Goal: Transaction & Acquisition: Purchase product/service

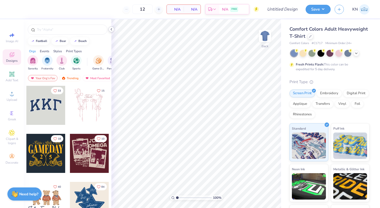
click at [112, 30] on polyline at bounding box center [111, 29] width 1 height 2
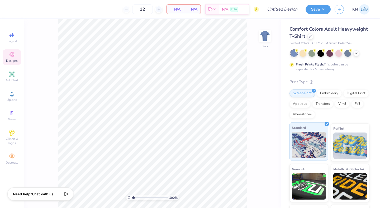
scroll to position [35, 0]
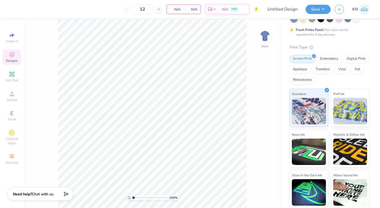
click at [129, 10] on div "12" at bounding box center [143, 9] width 40 height 10
click at [283, 9] on input "Design Title" at bounding box center [289, 9] width 26 height 11
click at [343, 48] on div "Print Type" at bounding box center [330, 47] width 80 height 6
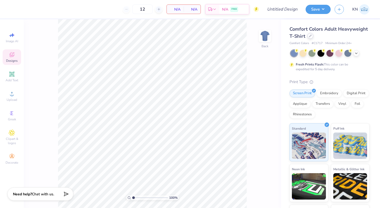
click at [310, 36] on icon at bounding box center [310, 36] width 3 height 3
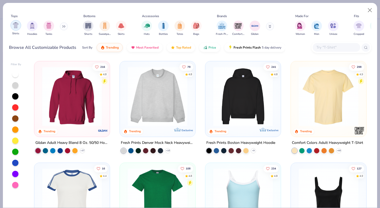
click at [16, 27] on img "filter for Shirts" at bounding box center [16, 25] width 6 height 6
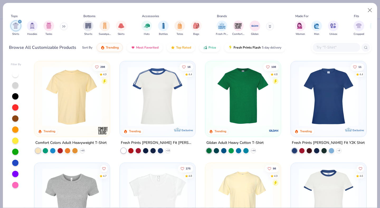
click at [40, 99] on img at bounding box center [7, 97] width 65 height 60
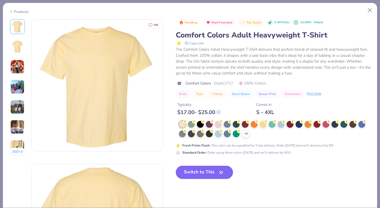
click at [0, 0] on icon at bounding box center [0, 0] width 0 height 0
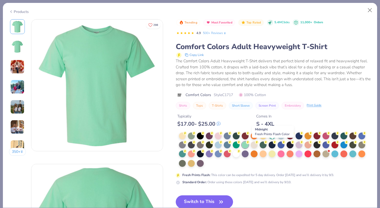
scroll to position [46, 0]
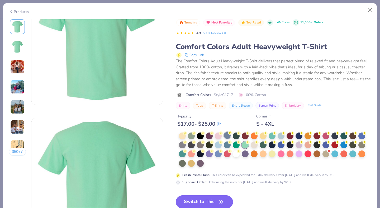
click at [227, 144] on div at bounding box center [227, 145] width 7 height 7
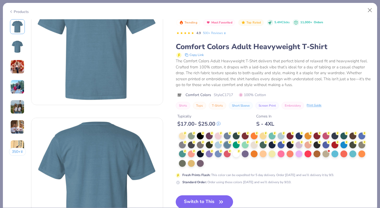
click at [219, 202] on icon "button" at bounding box center [221, 201] width 7 height 7
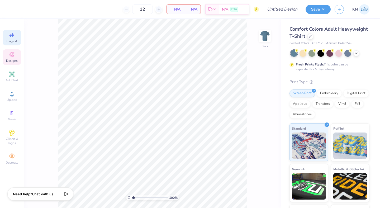
click at [12, 38] on icon at bounding box center [12, 35] width 6 height 6
select select "4"
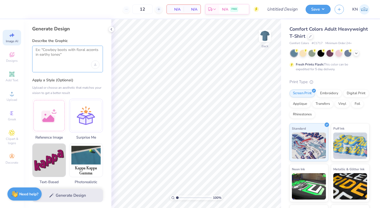
click at [54, 50] on textarea at bounding box center [68, 54] width 64 height 13
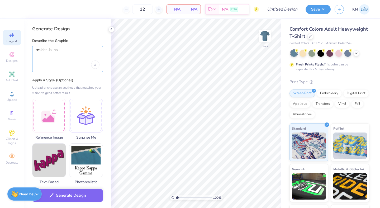
click at [66, 52] on textarea "residential hall" at bounding box center [68, 54] width 64 height 13
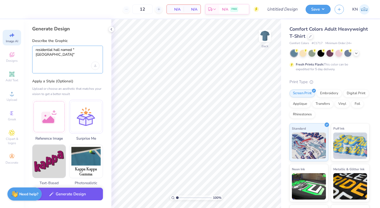
type textarea "residential hall named "Carlyle Court""
click at [59, 196] on button "Generate Design" at bounding box center [67, 194] width 71 height 13
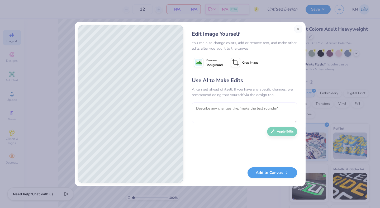
click at [276, 109] on textarea at bounding box center [244, 112] width 105 height 21
click at [299, 29] on button "Close" at bounding box center [298, 29] width 8 height 8
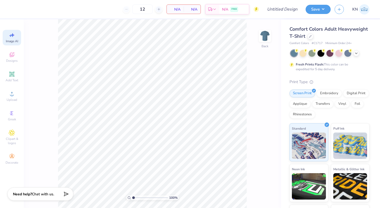
scroll to position [0, 12]
click at [13, 54] on icon at bounding box center [12, 54] width 6 height 6
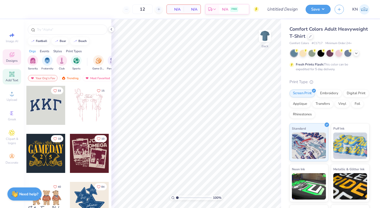
scroll to position [0, 0]
click at [66, 27] on input "text" at bounding box center [70, 29] width 68 height 5
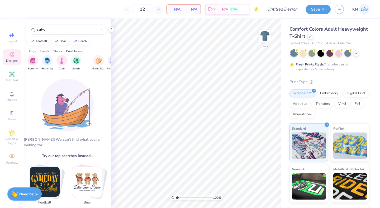
drag, startPoint x: 59, startPoint y: 56, endPoint x: 38, endPoint y: 75, distance: 28.4
click at [38, 75] on div "carlyl football bear beach Orgs Events Styles Print Types Sorority Fraternity C…" at bounding box center [68, 196] width 88 height 354
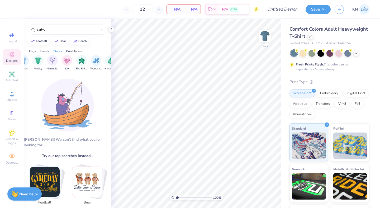
scroll to position [0, 315]
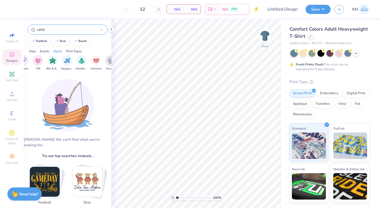
click at [69, 30] on input "carlyl" at bounding box center [68, 29] width 64 height 5
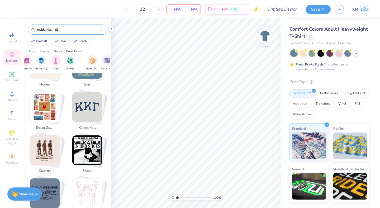
scroll to position [891, 0]
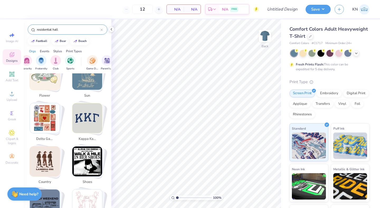
click at [49, 111] on img "Stack Card Button delta gamma" at bounding box center [45, 118] width 30 height 30
type input "delta gamma"
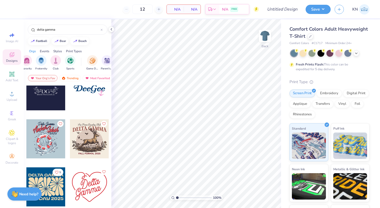
scroll to position [0, 0]
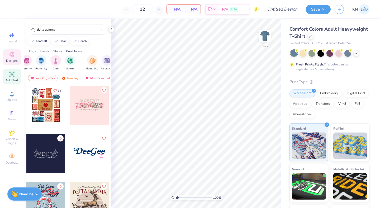
click at [14, 73] on icon at bounding box center [12, 74] width 6 height 6
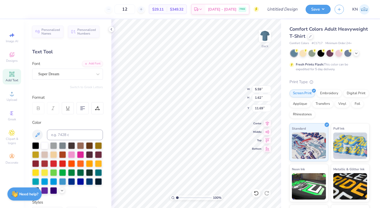
scroll to position [0, 0]
type textarea "Carlyle Court"
click at [80, 107] on div at bounding box center [83, 108] width 12 height 12
type input "3.99"
type input "2.30"
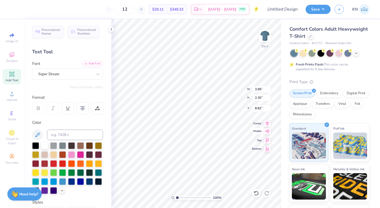
type input "3.00"
click at [16, 38] on div "Image AI" at bounding box center [12, 38] width 18 height 16
select select "4"
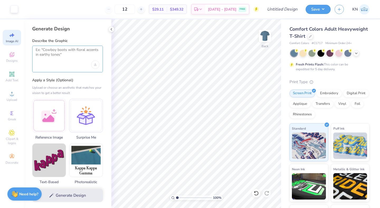
drag, startPoint x: 73, startPoint y: 58, endPoint x: 23, endPoint y: 49, distance: 50.0
click at [23, 49] on div "Art colors 12 $29.11 Per Item $349.32 Total Est. Delivery Sep 7 - 10 FREE Desig…" at bounding box center [190, 104] width 380 height 208
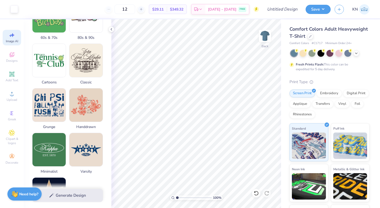
scroll to position [243, 0]
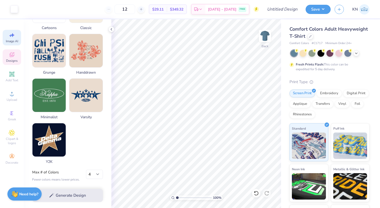
click at [14, 55] on icon at bounding box center [12, 54] width 6 height 6
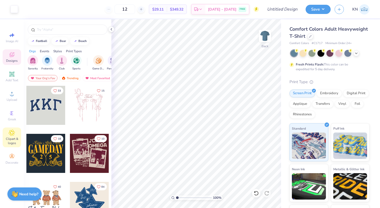
click at [15, 135] on icon at bounding box center [12, 133] width 6 height 6
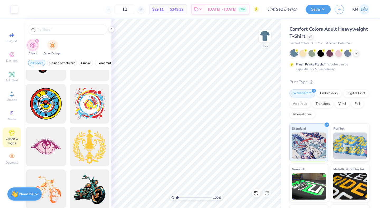
scroll to position [382, 0]
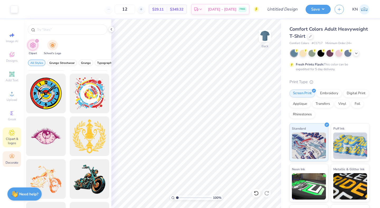
click at [9, 156] on icon at bounding box center [12, 156] width 6 height 6
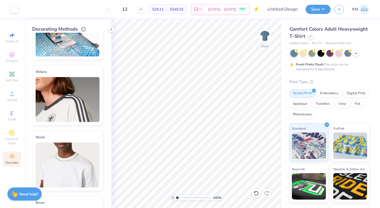
scroll to position [0, 0]
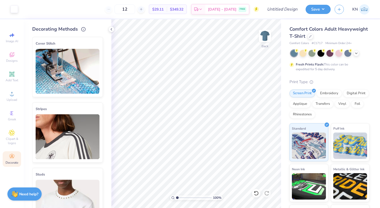
click at [77, 85] on img at bounding box center [68, 71] width 64 height 45
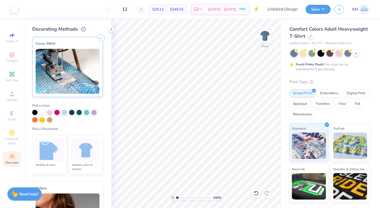
click at [57, 154] on img at bounding box center [50, 150] width 20 height 20
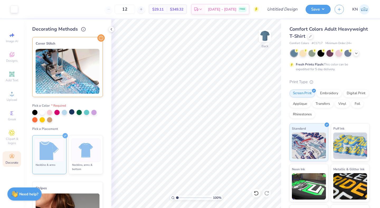
click at [70, 114] on div at bounding box center [71, 111] width 5 height 5
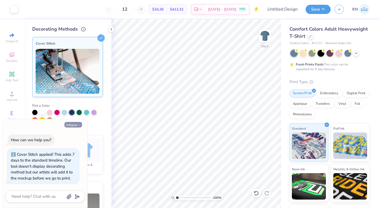
click at [79, 124] on icon "button" at bounding box center [78, 125] width 3 height 3
type textarea "x"
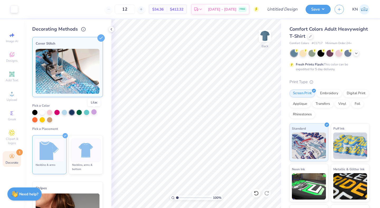
click at [97, 110] on div at bounding box center [93, 111] width 5 height 5
click at [57, 111] on div at bounding box center [56, 111] width 5 height 5
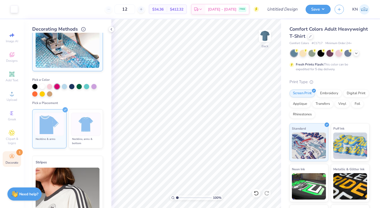
scroll to position [19, 0]
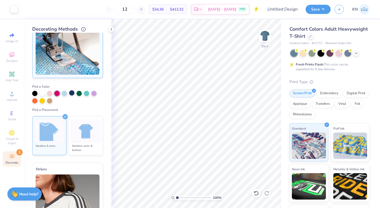
click at [72, 92] on div at bounding box center [71, 92] width 5 height 5
click at [52, 137] on img at bounding box center [50, 131] width 20 height 20
click at [81, 137] on img at bounding box center [86, 131] width 20 height 20
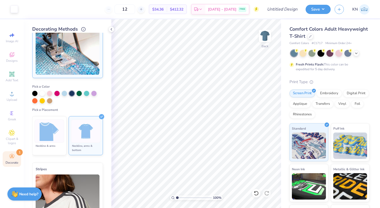
click at [53, 134] on img at bounding box center [50, 131] width 20 height 20
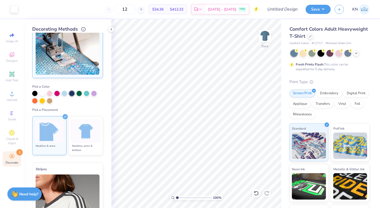
scroll to position [0, 0]
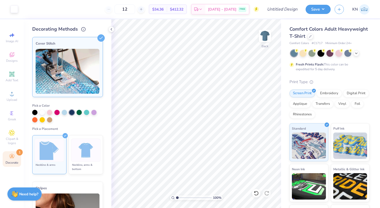
click at [44, 109] on div "Pick a Color" at bounding box center [67, 113] width 71 height 19
click at [44, 111] on div at bounding box center [42, 111] width 5 height 5
click at [86, 156] on img at bounding box center [86, 150] width 20 height 20
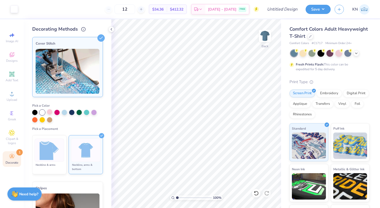
click at [51, 113] on div at bounding box center [49, 111] width 5 height 5
click at [52, 152] on img at bounding box center [50, 150] width 20 height 20
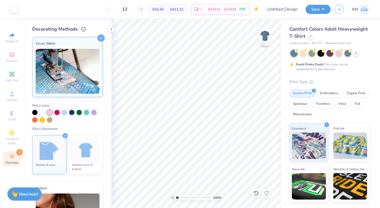
click at [81, 67] on img at bounding box center [68, 71] width 64 height 45
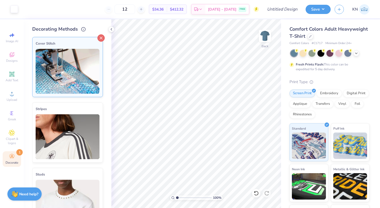
click at [102, 37] on line at bounding box center [101, 38] width 2 height 2
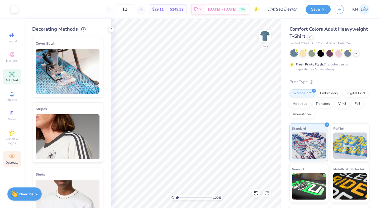
click at [13, 78] on div "Add Text" at bounding box center [12, 77] width 18 height 16
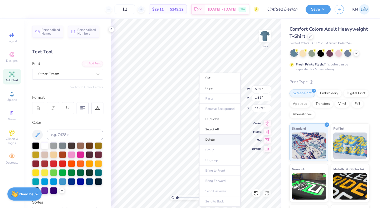
click at [206, 140] on li "Delete" at bounding box center [219, 140] width 41 height 10
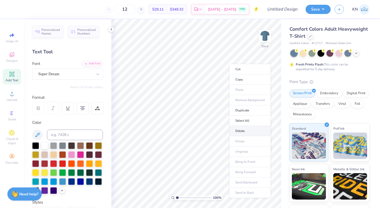
click at [236, 130] on li "Delete" at bounding box center [249, 131] width 41 height 10
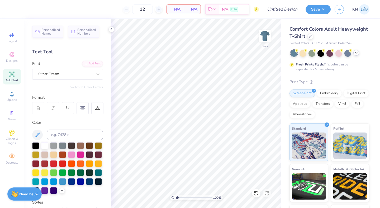
click at [356, 53] on icon at bounding box center [356, 53] width 4 height 4
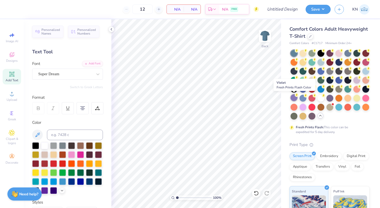
click at [292, 98] on div at bounding box center [294, 97] width 7 height 7
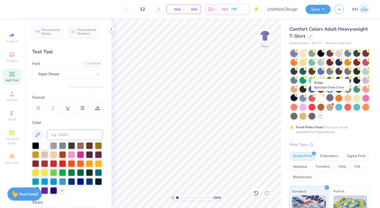
click at [331, 97] on div at bounding box center [330, 97] width 7 height 7
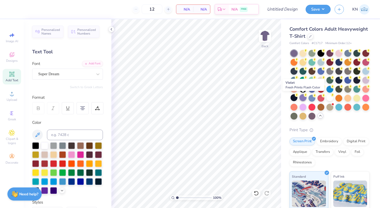
click at [303, 100] on div at bounding box center [303, 97] width 7 height 7
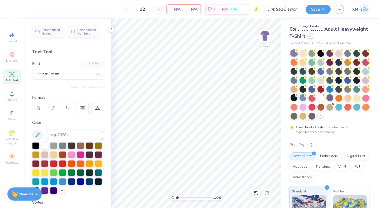
click at [312, 36] on div at bounding box center [311, 36] width 6 height 6
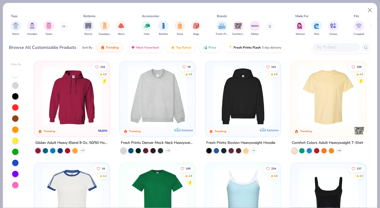
scroll to position [5, 0]
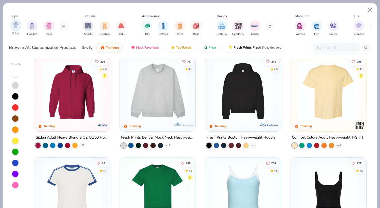
click at [15, 27] on img "filter for Shirts" at bounding box center [16, 25] width 6 height 6
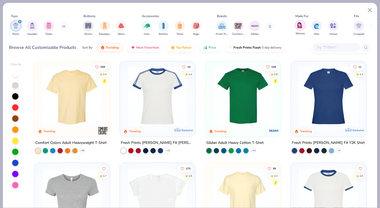
click at [300, 27] on img "filter for Women" at bounding box center [300, 25] width 6 height 6
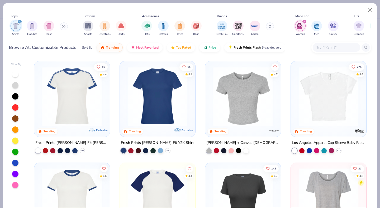
click at [269, 91] on img at bounding box center [243, 97] width 65 height 60
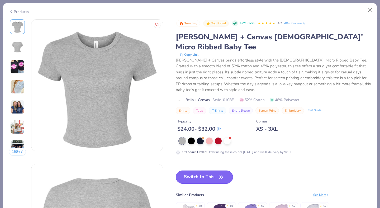
click at [219, 173] on icon "button" at bounding box center [221, 176] width 7 height 7
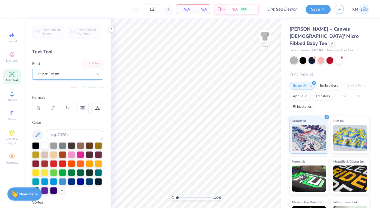
click at [81, 71] on div at bounding box center [65, 73] width 54 height 7
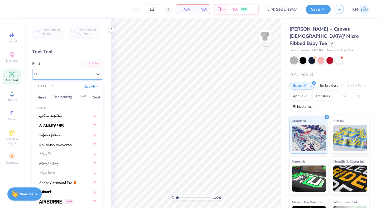
click at [77, 76] on div "Super Dream" at bounding box center [65, 74] width 54 height 6
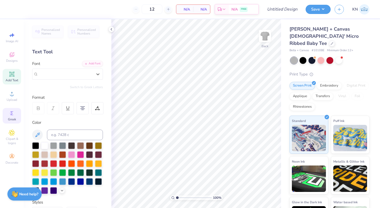
click at [15, 113] on icon at bounding box center [12, 113] width 6 height 6
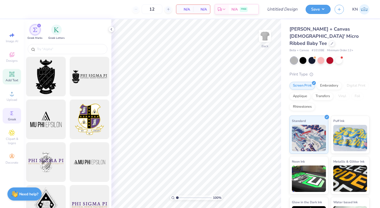
click at [9, 76] on icon at bounding box center [12, 74] width 6 height 6
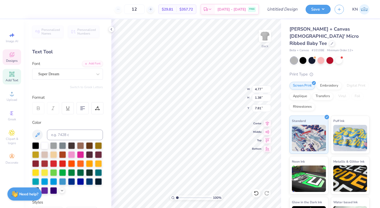
click at [13, 56] on icon at bounding box center [12, 55] width 4 height 3
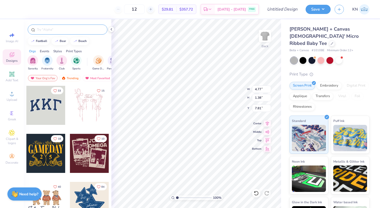
click at [63, 29] on input "text" at bounding box center [70, 29] width 68 height 5
type input "nyu"
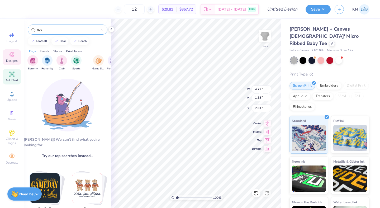
click at [18, 78] on div "Add Text" at bounding box center [12, 77] width 18 height 16
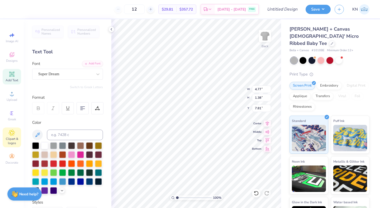
click at [16, 134] on div "Clipart & logos" at bounding box center [12, 138] width 18 height 20
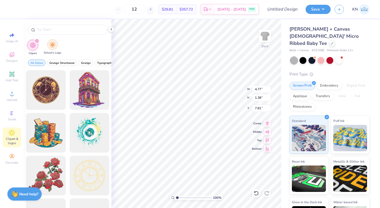
click at [53, 42] on img "filter for School's Logo" at bounding box center [53, 45] width 6 height 6
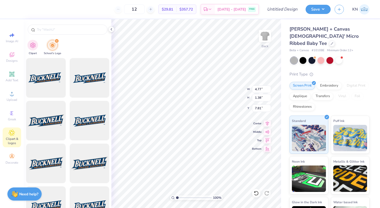
click at [66, 23] on div at bounding box center [68, 28] width 88 height 18
click at [57, 27] on div at bounding box center [68, 30] width 80 height 10
click at [51, 29] on input "text" at bounding box center [70, 29] width 68 height 5
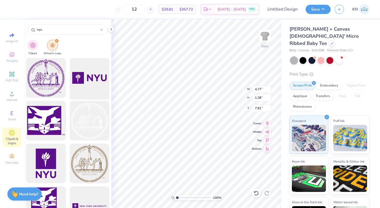
type input "nyu"
click at [96, 75] on div at bounding box center [90, 78] width 44 height 44
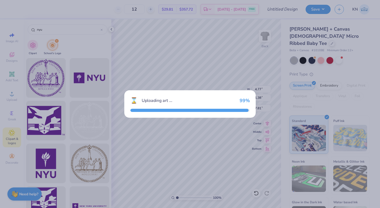
type input "11.02"
type input "3.74"
type input "3.00"
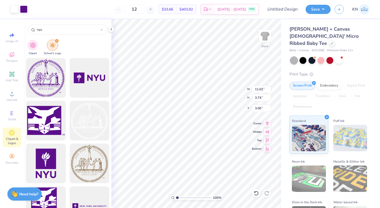
type input "4.77"
type input "1.38"
type input "7.81"
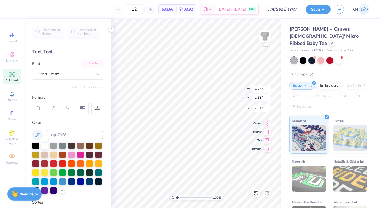
type textarea "EXT"
click at [201, 140] on li "Delete" at bounding box center [214, 140] width 41 height 10
type input "3.54"
click at [203, 141] on li "Delete" at bounding box center [215, 140] width 41 height 10
type input "5.76"
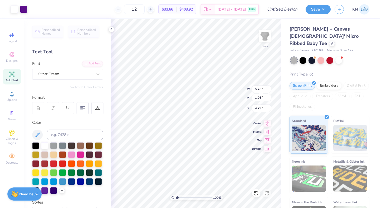
type input "1.96"
type input "3.00"
type input "4.25"
type input "1.44"
click at [95, 62] on div "Add Font" at bounding box center [92, 63] width 21 height 6
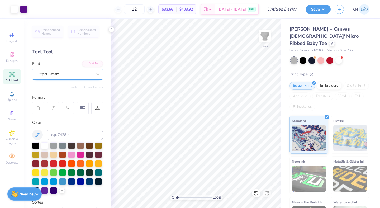
click at [62, 74] on div "Super Dream" at bounding box center [65, 74] width 55 height 8
click at [5, 73] on div "Add Text" at bounding box center [12, 77] width 18 height 16
type textarea "Cheerleading"
click at [82, 74] on div "Super Dream" at bounding box center [65, 74] width 55 height 8
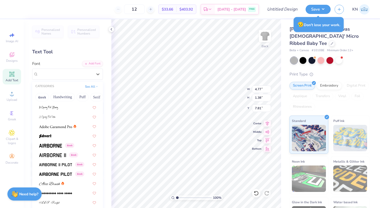
scroll to position [57, 0]
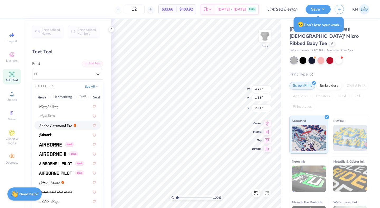
click at [78, 127] on div at bounding box center [67, 126] width 57 height 6
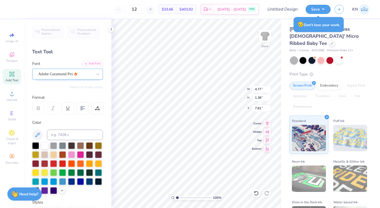
click at [76, 74] on div "Adobe Garamond Pro" at bounding box center [65, 74] width 55 height 8
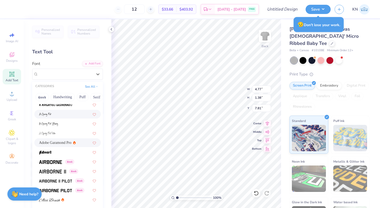
scroll to position [40, 0]
click at [59, 163] on img at bounding box center [50, 162] width 23 height 4
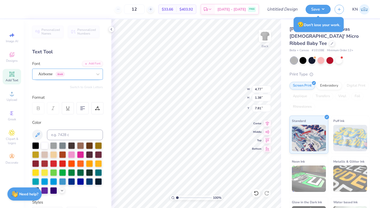
click at [73, 76] on div "Airborne Greek" at bounding box center [65, 74] width 55 height 8
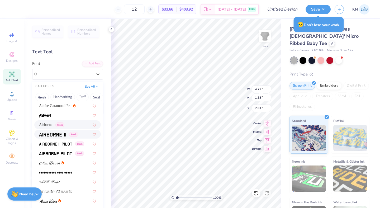
scroll to position [82, 0]
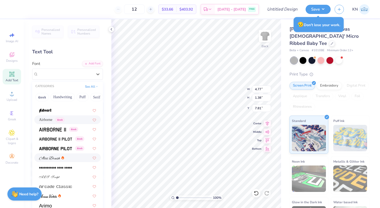
click at [61, 156] on div at bounding box center [51, 158] width 25 height 6
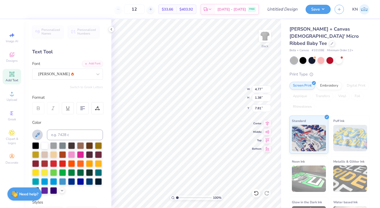
click at [37, 134] on icon at bounding box center [37, 135] width 6 height 6
type input "8.60"
type input "1.69"
type input "7.66"
type input "4.51"
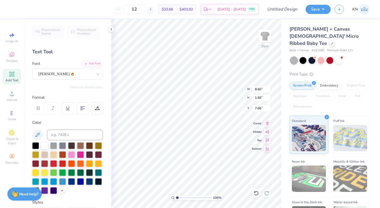
type input "0.88"
type input "4.44"
click at [63, 74] on div "[PERSON_NAME]" at bounding box center [65, 74] width 55 height 8
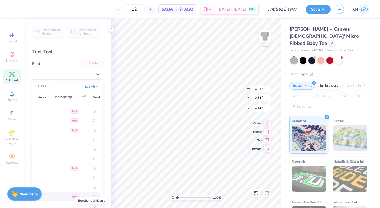
scroll to position [219, 0]
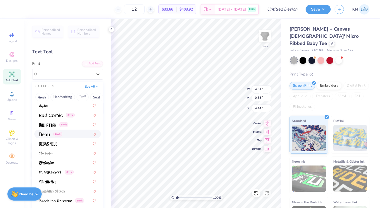
click at [63, 135] on div "Greek" at bounding box center [67, 134] width 57 height 6
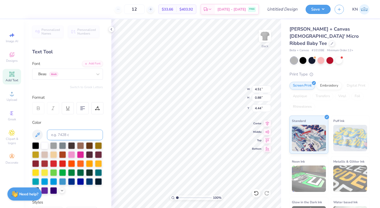
type input "5.83"
type input "0.92"
type input "4.43"
click at [71, 74] on div "Beau Greek" at bounding box center [65, 74] width 55 height 8
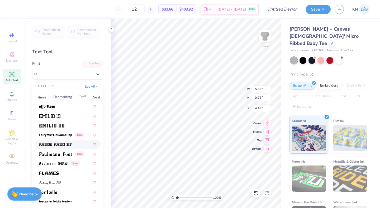
scroll to position [1080, 0]
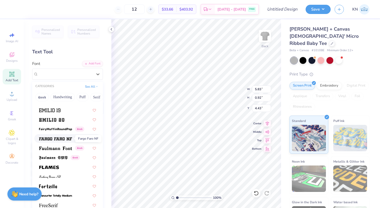
click at [66, 137] on img at bounding box center [55, 139] width 33 height 4
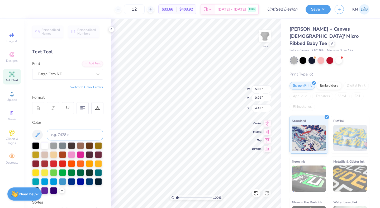
type input "8.18"
type input "0.79"
type input "4.49"
type input "4.21"
type input "0.40"
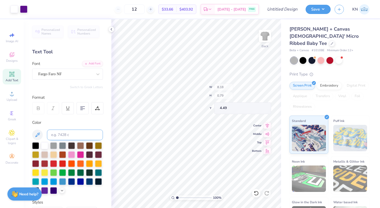
type input "4.87"
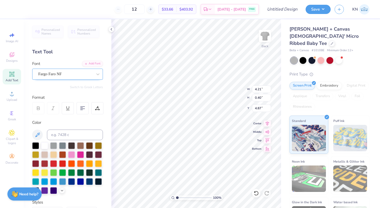
click at [89, 73] on div "Fargo Faro NF" at bounding box center [65, 74] width 55 height 8
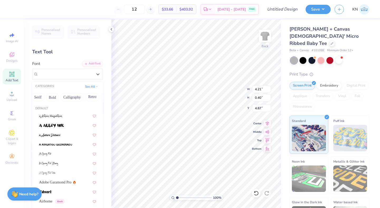
scroll to position [0, 61]
click at [73, 97] on button "Calligraphy" at bounding box center [70, 97] width 23 height 8
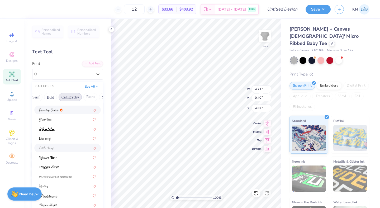
scroll to position [0, 0]
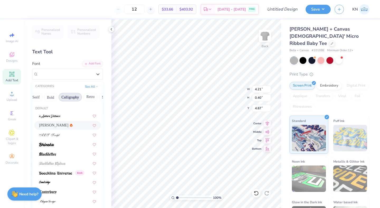
click at [62, 124] on div "Alex Brush" at bounding box center [67, 126] width 57 height 6
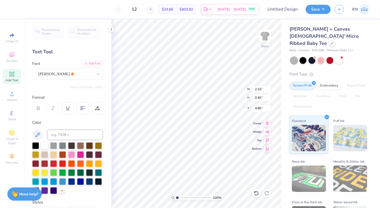
type input "2.32"
type input "0.45"
type input "4.85"
type input "3.20"
type input "0.63"
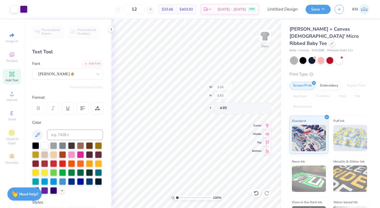
type input "4.28"
type input "0.84"
type input "4.64"
type input "4.44"
click at [11, 154] on circle at bounding box center [11, 154] width 3 height 3
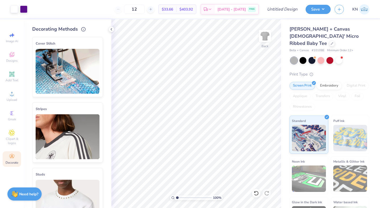
click at [71, 73] on img at bounding box center [68, 71] width 64 height 45
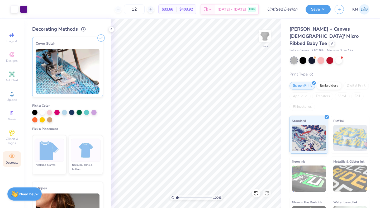
click at [48, 155] on img at bounding box center [50, 150] width 20 height 20
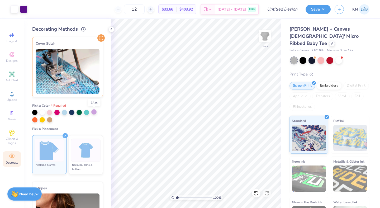
click at [92, 112] on div at bounding box center [93, 111] width 5 height 5
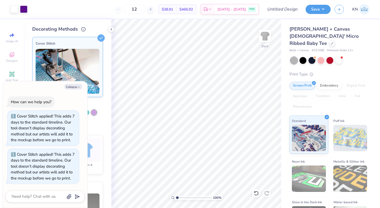
click at [102, 117] on div at bounding box center [67, 116] width 71 height 13
click at [77, 89] on button "Collapse" at bounding box center [73, 87] width 18 height 6
type textarea "x"
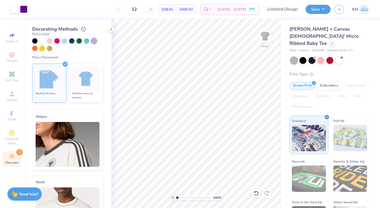
scroll to position [72, 0]
click at [69, 129] on img at bounding box center [68, 144] width 64 height 45
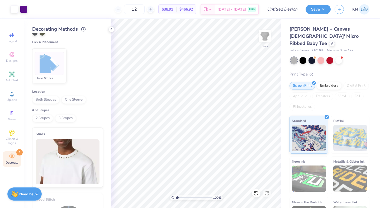
scroll to position [157, 0]
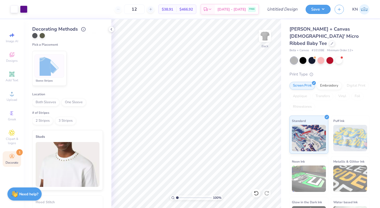
click at [51, 101] on span "Both Sleeves" at bounding box center [45, 102] width 27 height 8
click at [45, 120] on span "2 Stripes" at bounding box center [42, 121] width 21 height 8
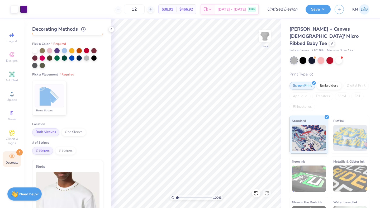
scroll to position [117, 0]
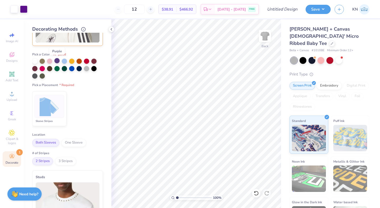
click at [56, 60] on div at bounding box center [56, 60] width 5 height 5
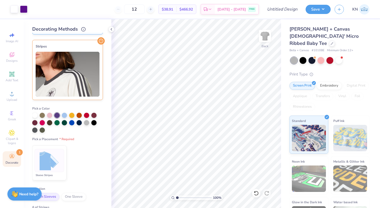
scroll to position [0, 0]
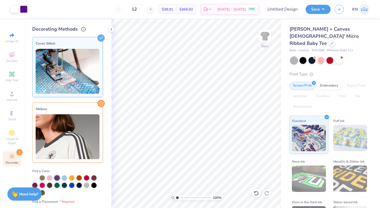
click at [67, 89] on img at bounding box center [68, 71] width 64 height 45
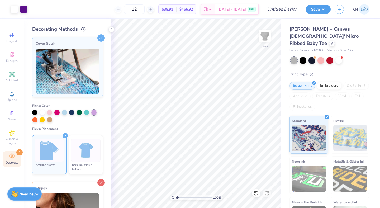
click at [101, 183] on icon at bounding box center [100, 182] width 7 height 7
click at [293, 7] on input "Design Title" at bounding box center [289, 9] width 26 height 11
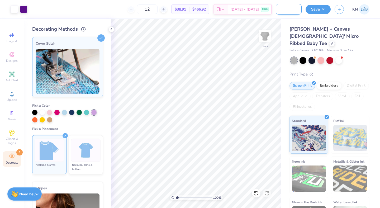
type input "NYU Cheerleading"
click at [307, 17] on div "Save KN" at bounding box center [343, 9] width 74 height 18
click at [324, 11] on button "Save" at bounding box center [318, 8] width 25 height 9
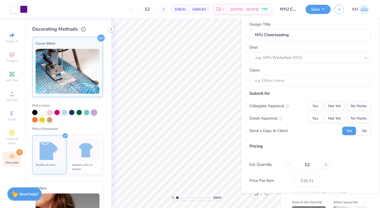
click at [113, 29] on icon at bounding box center [111, 29] width 4 height 4
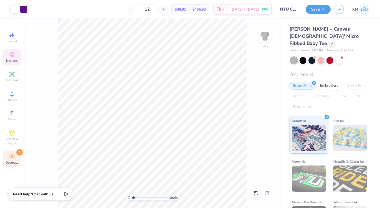
click at [14, 55] on icon at bounding box center [12, 54] width 5 height 5
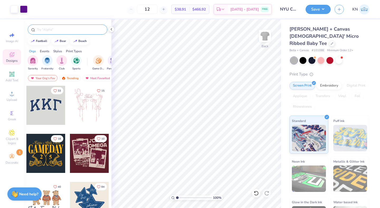
click at [43, 28] on input "text" at bounding box center [70, 29] width 68 height 5
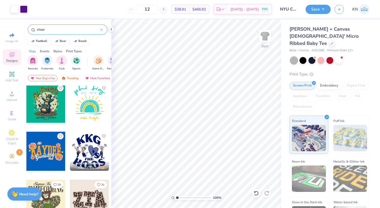
scroll to position [1, 0]
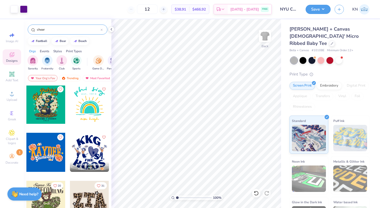
type input "cheer"
click at [49, 151] on div at bounding box center [45, 152] width 39 height 39
type input "4.25"
type input "1.44"
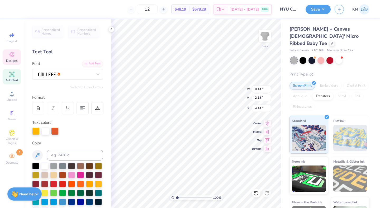
scroll to position [0, 0]
type textarea "NYU"
type input "5.38"
type input "2.24"
type input "5.90"
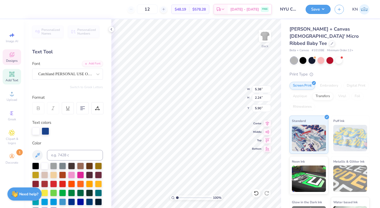
type textarea "Cheerleading"
type input "4.70"
type input "2.18"
type input "4.14"
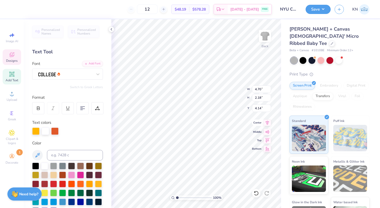
click at [266, 124] on icon at bounding box center [267, 123] width 7 height 6
click at [267, 124] on icon at bounding box center [267, 123] width 3 height 4
type input "5.87"
type input "2.72"
type input "3.47"
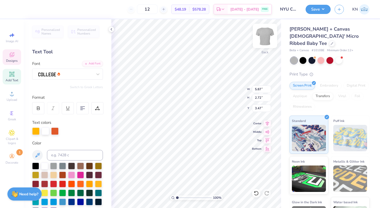
click at [260, 45] on div "Back" at bounding box center [265, 39] width 12 height 19
click at [264, 38] on img at bounding box center [265, 36] width 11 height 11
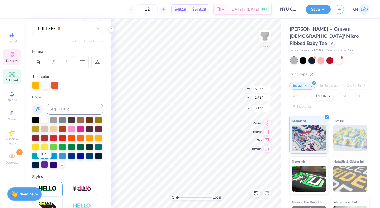
click at [46, 164] on div at bounding box center [44, 164] width 7 height 7
click at [44, 88] on div at bounding box center [45, 84] width 7 height 7
click at [45, 121] on div at bounding box center [44, 119] width 7 height 7
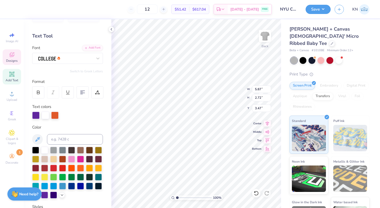
scroll to position [14, 0]
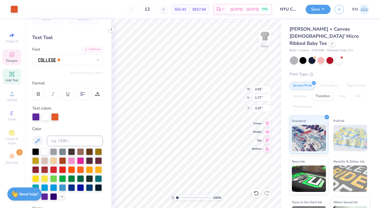
type input "2.02"
type input "1.77"
type input "3.37"
click at [47, 117] on div at bounding box center [45, 116] width 7 height 7
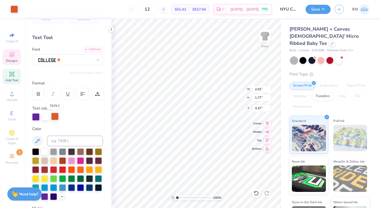
click at [59, 117] on div at bounding box center [54, 116] width 7 height 7
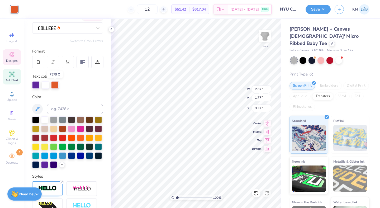
scroll to position [47, 0]
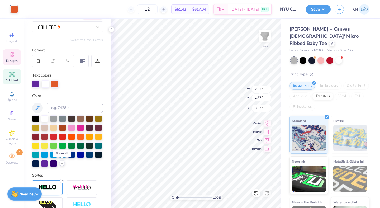
click at [61, 163] on icon at bounding box center [62, 163] width 4 height 4
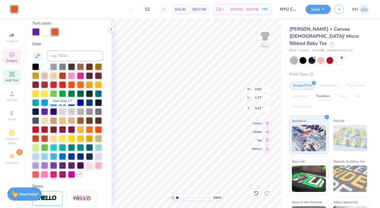
scroll to position [99, 0]
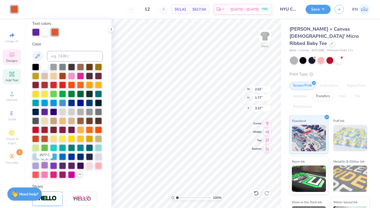
click at [45, 164] on div at bounding box center [44, 165] width 7 height 7
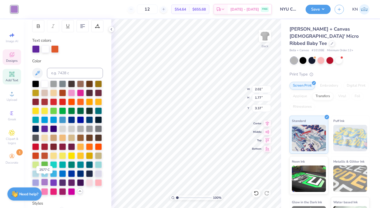
scroll to position [79, 0]
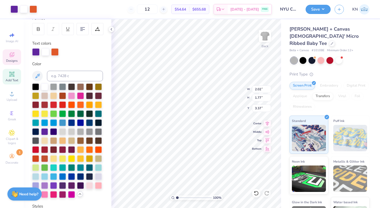
type input "5.87"
type input "2.72"
type input "3.47"
click at [54, 8] on div at bounding box center [52, 8] width 7 height 7
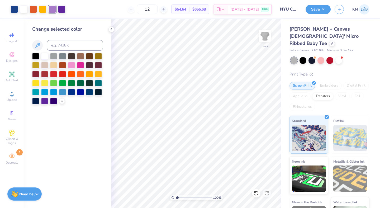
click at [52, 7] on div at bounding box center [52, 9] width 7 height 7
click at [110, 28] on icon at bounding box center [111, 29] width 4 height 4
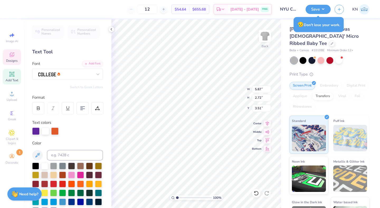
click at [57, 132] on div at bounding box center [54, 131] width 7 height 7
click at [54, 130] on div at bounding box center [54, 131] width 7 height 7
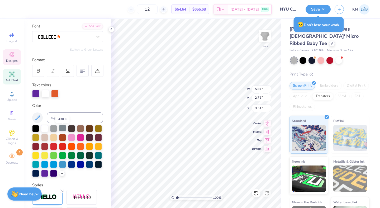
scroll to position [37, 0]
click at [63, 173] on icon at bounding box center [62, 173] width 4 height 4
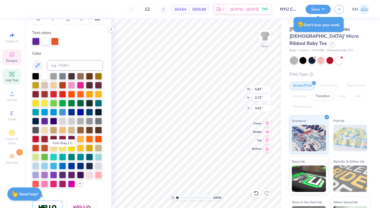
scroll to position [90, 0]
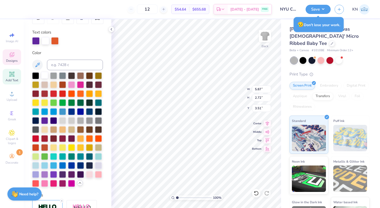
click at [46, 77] on div at bounding box center [44, 75] width 7 height 7
click at [46, 75] on div at bounding box center [44, 75] width 7 height 7
click at [44, 119] on div at bounding box center [44, 120] width 7 height 7
click at [54, 37] on div at bounding box center [54, 40] width 7 height 7
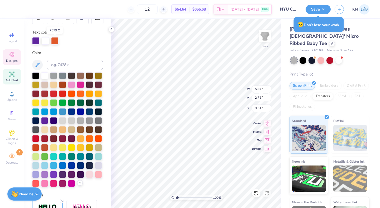
click at [54, 40] on div at bounding box center [54, 40] width 7 height 7
click at [54, 176] on div at bounding box center [53, 174] width 7 height 7
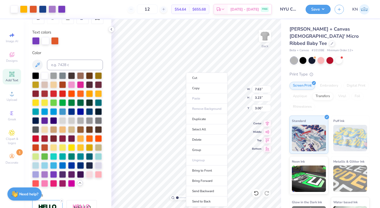
type input "7.63"
type input "3.23"
type input "3.00"
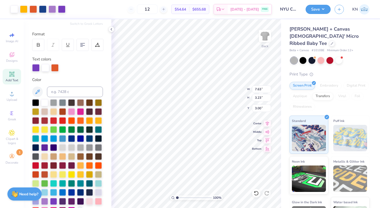
scroll to position [59, 0]
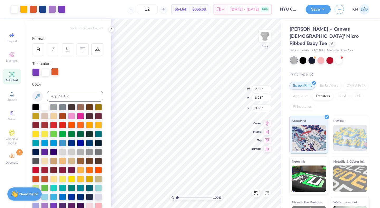
click at [54, 75] on div at bounding box center [54, 71] width 7 height 7
click at [72, 152] on div at bounding box center [71, 151] width 7 height 7
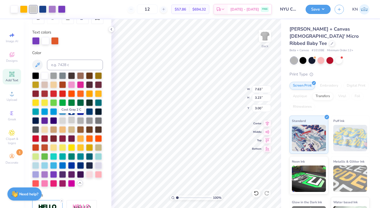
scroll to position [91, 0]
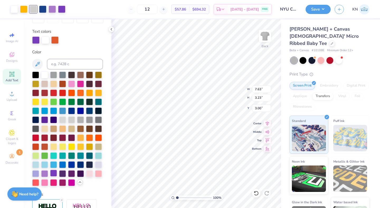
click at [54, 172] on div at bounding box center [53, 173] width 7 height 7
click at [47, 75] on div at bounding box center [44, 74] width 7 height 7
click at [37, 38] on div at bounding box center [35, 39] width 7 height 7
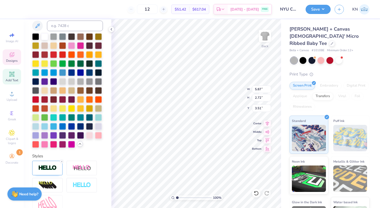
scroll to position [114, 0]
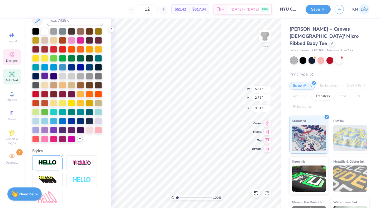
click at [45, 72] on div at bounding box center [44, 75] width 7 height 7
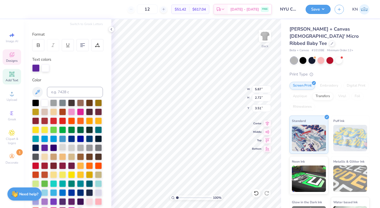
scroll to position [61, 0]
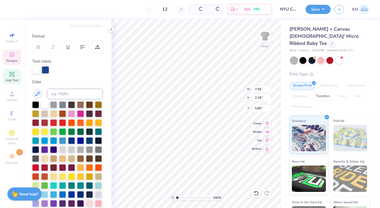
type input "7.55"
type input "2.18"
type input "5.80"
click at [44, 69] on div at bounding box center [45, 69] width 7 height 7
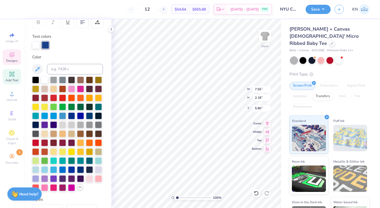
scroll to position [92, 0]
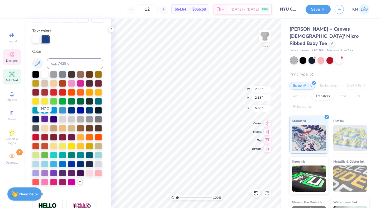
click at [45, 119] on div at bounding box center [44, 118] width 7 height 7
click at [89, 44] on div "Personalized Names Personalized Numbers Text Tool Add Font Font Catchland PERSO…" at bounding box center [68, 113] width 88 height 189
type input "1.07"
type input "0.93"
type input "3.51"
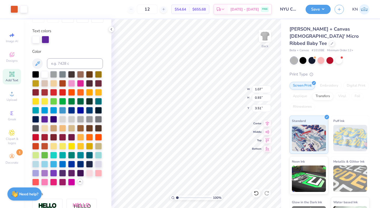
type input "1.95"
type input "4.58"
type input "3.45"
click at [44, 173] on div at bounding box center [44, 172] width 7 height 7
type input "9.39"
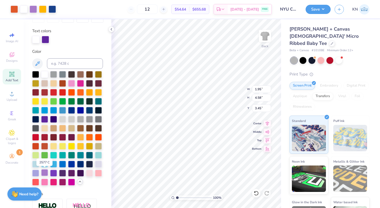
type input "4.66"
click at [34, 8] on div at bounding box center [33, 8] width 7 height 7
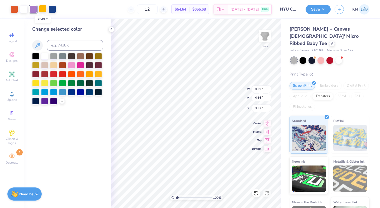
click at [41, 12] on div at bounding box center [42, 8] width 7 height 7
click at [62, 100] on icon at bounding box center [62, 100] width 4 height 4
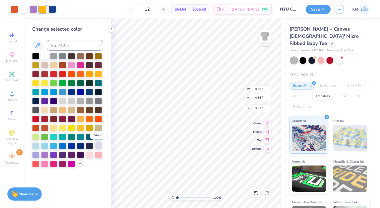
click at [99, 146] on div at bounding box center [98, 145] width 7 height 7
click at [14, 9] on div at bounding box center [14, 8] width 7 height 7
click at [43, 155] on div at bounding box center [44, 154] width 7 height 7
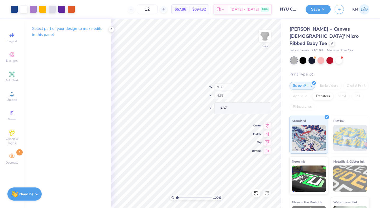
type input "3.24"
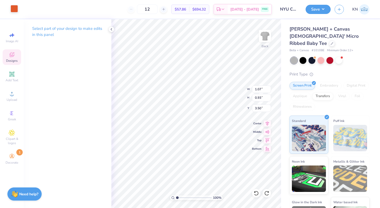
click at [13, 7] on div at bounding box center [14, 8] width 7 height 7
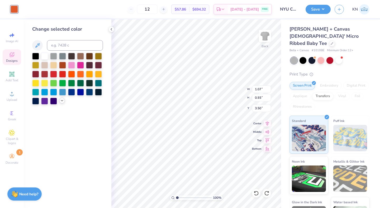
click at [63, 101] on icon at bounding box center [62, 100] width 4 height 4
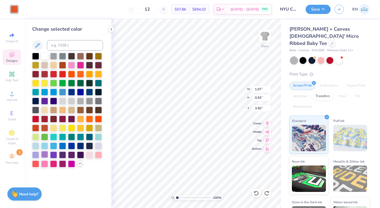
click at [43, 155] on div at bounding box center [44, 154] width 7 height 7
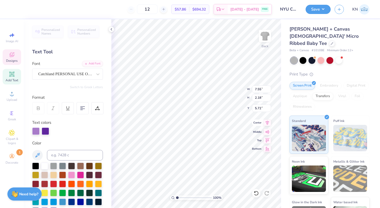
click at [268, 125] on icon at bounding box center [267, 123] width 7 height 6
click at [255, 192] on icon at bounding box center [255, 191] width 1 height 1
type input "5.80"
click at [255, 192] on icon at bounding box center [255, 191] width 1 height 1
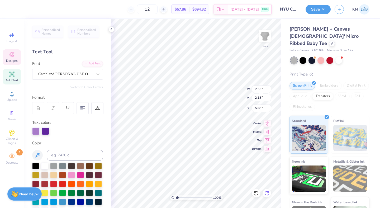
click at [265, 193] on icon at bounding box center [267, 193] width 4 height 5
click at [38, 129] on div at bounding box center [35, 130] width 7 height 7
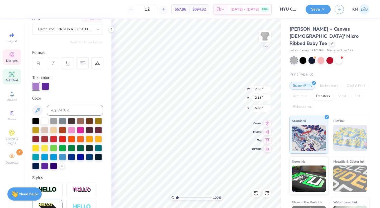
scroll to position [46, 0]
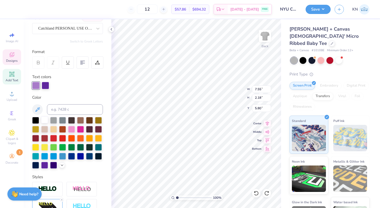
click at [45, 122] on div at bounding box center [44, 119] width 7 height 7
click at [45, 165] on div at bounding box center [44, 164] width 7 height 7
click at [46, 83] on div at bounding box center [45, 84] width 7 height 7
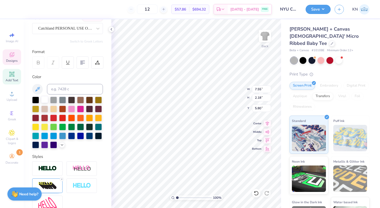
click at [45, 98] on div at bounding box center [44, 99] width 7 height 7
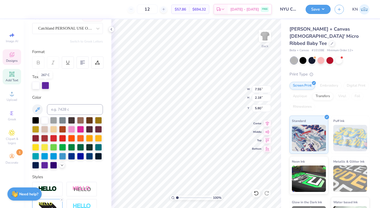
click at [45, 85] on div at bounding box center [45, 85] width 7 height 7
click at [46, 87] on div at bounding box center [45, 85] width 7 height 7
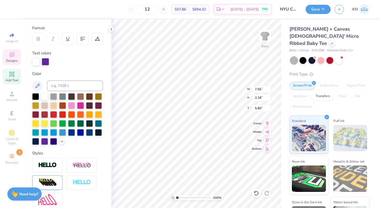
scroll to position [70, 0]
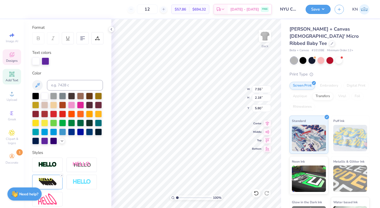
click at [64, 143] on div at bounding box center [67, 119] width 71 height 52
click at [62, 142] on icon at bounding box center [62, 140] width 4 height 4
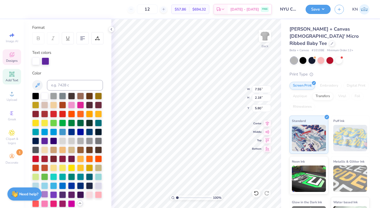
click at [45, 196] on div at bounding box center [44, 194] width 7 height 7
click at [36, 59] on div at bounding box center [35, 61] width 7 height 7
click at [48, 61] on div at bounding box center [45, 61] width 7 height 7
click at [46, 95] on div at bounding box center [44, 95] width 7 height 7
click at [43, 60] on div at bounding box center [45, 61] width 7 height 7
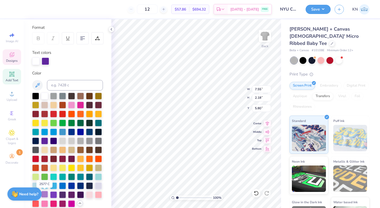
click at [46, 198] on div at bounding box center [44, 194] width 7 height 7
click at [70, 78] on div "Color" at bounding box center [67, 138] width 71 height 137
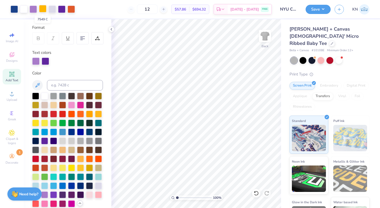
click at [45, 10] on div at bounding box center [42, 8] width 7 height 7
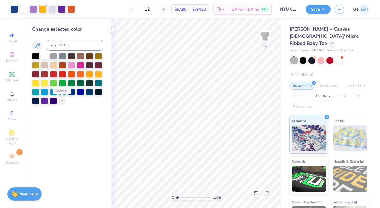
click at [61, 101] on icon at bounding box center [62, 100] width 4 height 4
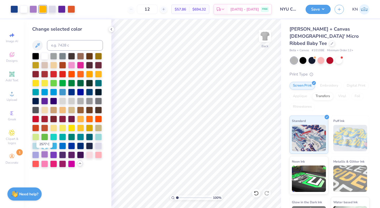
click at [45, 153] on div at bounding box center [44, 154] width 7 height 7
click at [60, 155] on div at bounding box center [62, 154] width 7 height 7
click at [45, 154] on div at bounding box center [44, 154] width 7 height 7
click at [60, 11] on div at bounding box center [61, 8] width 7 height 7
click at [44, 155] on div at bounding box center [44, 154] width 7 height 7
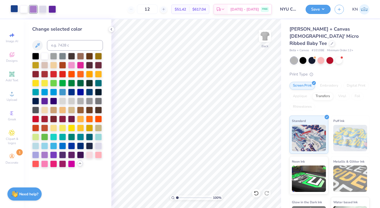
click at [15, 8] on div at bounding box center [14, 8] width 7 height 7
click at [44, 55] on div at bounding box center [44, 55] width 7 height 7
click at [63, 154] on div at bounding box center [62, 154] width 7 height 7
click at [52, 155] on div at bounding box center [53, 154] width 7 height 7
click at [256, 193] on icon at bounding box center [256, 193] width 5 height 5
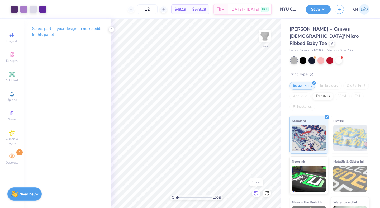
click at [256, 193] on icon at bounding box center [256, 193] width 5 height 5
click at [266, 192] on icon at bounding box center [266, 193] width 5 height 5
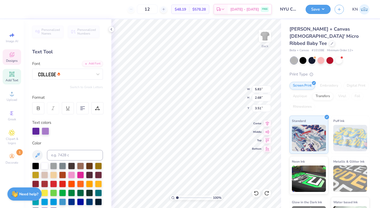
scroll to position [39, 0]
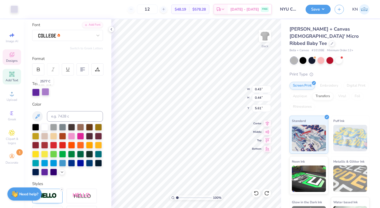
click at [45, 91] on div at bounding box center [45, 91] width 7 height 7
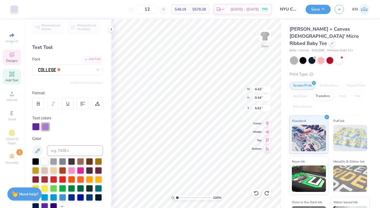
scroll to position [0, 0]
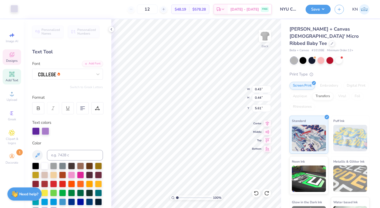
click at [14, 8] on div at bounding box center [14, 8] width 7 height 7
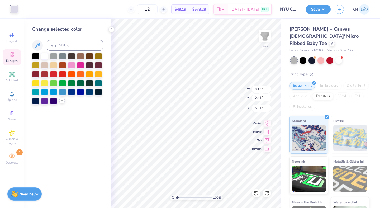
click at [61, 100] on icon at bounding box center [62, 100] width 4 height 4
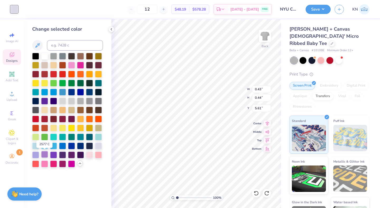
click at [45, 156] on div at bounding box center [44, 154] width 7 height 7
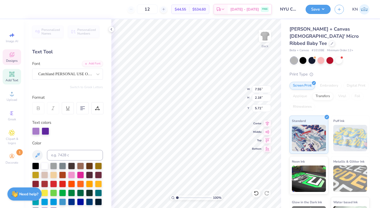
type input "7.55"
type input "2.18"
type input "5.72"
drag, startPoint x: 44, startPoint y: 132, endPoint x: 28, endPoint y: 131, distance: 15.9
click at [28, 131] on div "Personalized Names Personalized Numbers Text Tool Add Font Font Catchland PERSO…" at bounding box center [68, 113] width 88 height 189
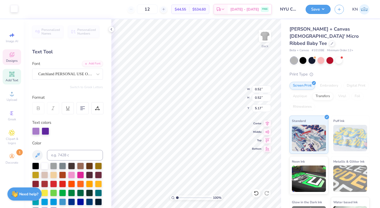
click at [16, 11] on div at bounding box center [14, 8] width 7 height 7
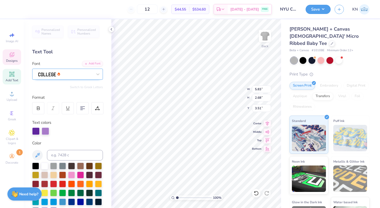
click at [90, 77] on div at bounding box center [65, 74] width 55 height 8
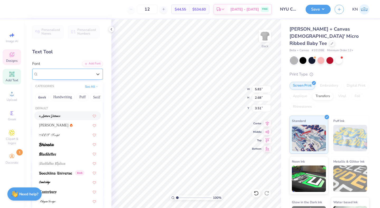
click at [88, 76] on div at bounding box center [65, 74] width 54 height 6
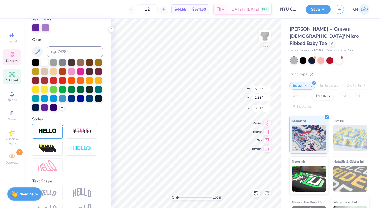
scroll to position [119, 0]
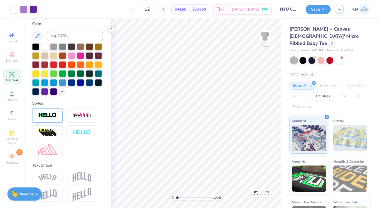
click at [111, 30] on icon at bounding box center [111, 29] width 4 height 4
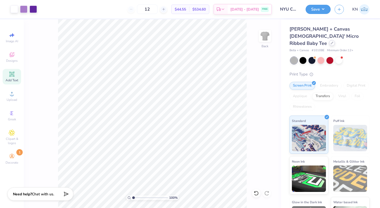
click at [329, 40] on div at bounding box center [332, 43] width 6 height 6
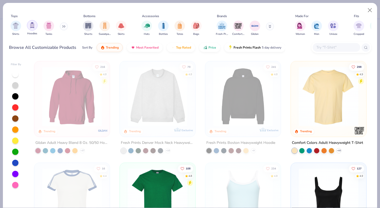
click at [36, 26] on div "filter for Hoodies" at bounding box center [32, 25] width 11 height 11
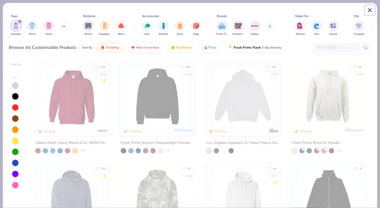
click at [373, 9] on button "Close" at bounding box center [370, 10] width 10 height 10
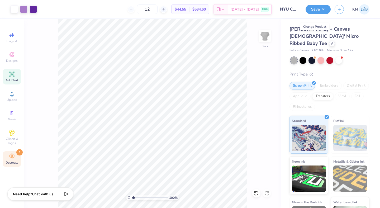
click at [12, 158] on icon at bounding box center [12, 156] width 6 height 6
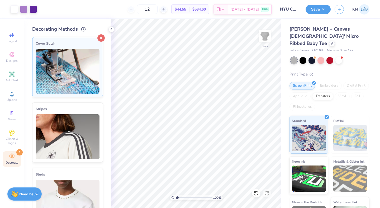
click at [101, 36] on icon at bounding box center [100, 37] width 7 height 7
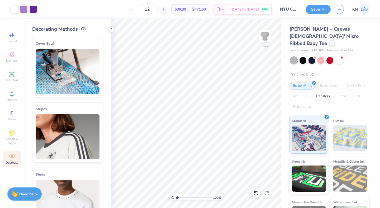
click at [329, 40] on div at bounding box center [332, 43] width 6 height 6
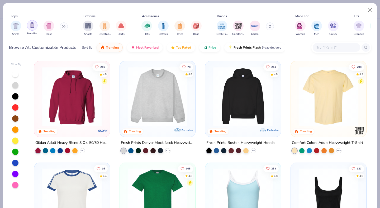
click at [34, 27] on img "filter for Hoodies" at bounding box center [32, 25] width 6 height 6
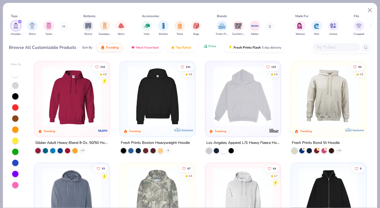
click at [213, 46] on span "Price" at bounding box center [213, 46] width 8 height 4
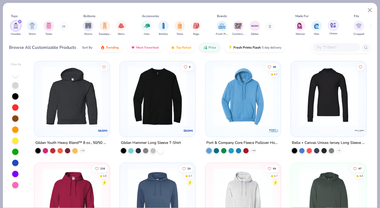
click at [332, 26] on img "filter for Unisex" at bounding box center [333, 25] width 6 height 6
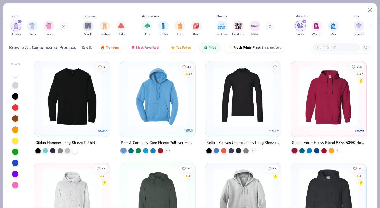
click at [296, 87] on img at bounding box center [263, 97] width 65 height 60
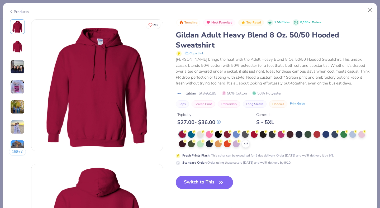
click at [219, 123] on icon at bounding box center [218, 121] width 3 height 3
click at [23, 14] on div "Products" at bounding box center [19, 12] width 20 height 6
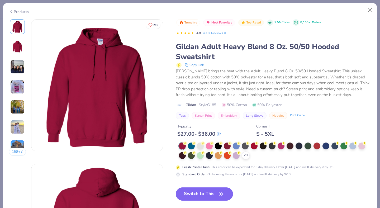
click at [18, 10] on div "Products" at bounding box center [19, 12] width 20 height 6
click at [18, 12] on div "Products" at bounding box center [19, 12] width 20 height 6
click at [18, 11] on div "Products" at bounding box center [19, 12] width 20 height 6
click at [12, 11] on icon at bounding box center [11, 11] width 4 height 6
click at [17, 13] on div "Products" at bounding box center [19, 12] width 20 height 6
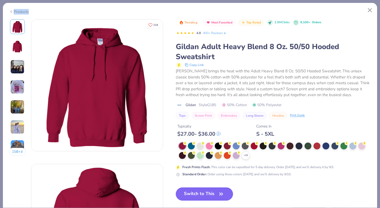
click at [17, 13] on div "Products" at bounding box center [19, 12] width 20 height 6
click at [94, 22] on img at bounding box center [96, 85] width 131 height 131
click at [369, 9] on button "Close" at bounding box center [370, 10] width 10 height 10
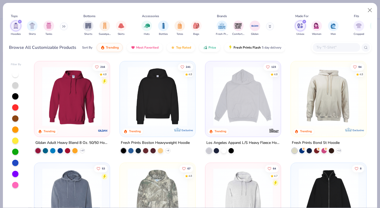
click at [147, 108] on img at bounding box center [157, 97] width 65 height 60
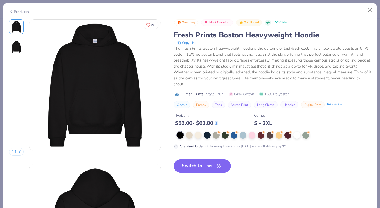
click at [20, 10] on div "Products" at bounding box center [19, 12] width 20 height 6
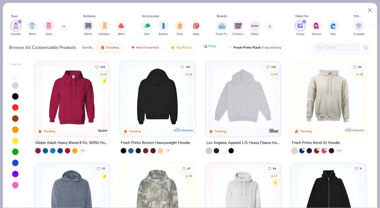
click at [207, 47] on button "Price" at bounding box center [209, 46] width 21 height 9
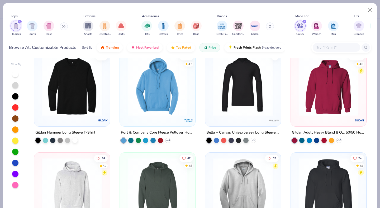
scroll to position [3, 0]
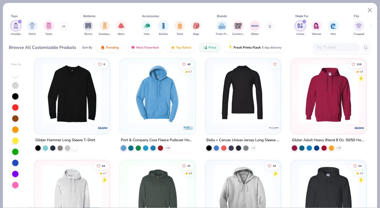
click at [169, 95] on img at bounding box center [157, 94] width 65 height 60
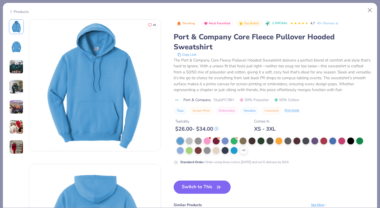
click at [18, 62] on img at bounding box center [16, 67] width 14 height 14
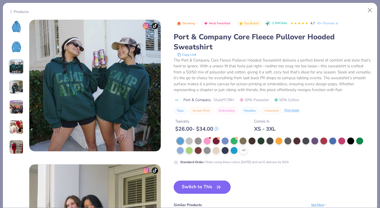
scroll to position [289, 0]
click at [18, 11] on div "Products" at bounding box center [19, 12] width 20 height 6
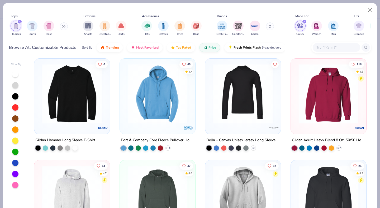
scroll to position [69, 0]
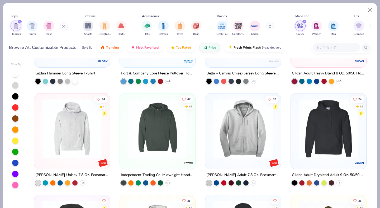
click at [76, 129] on img at bounding box center [72, 129] width 65 height 60
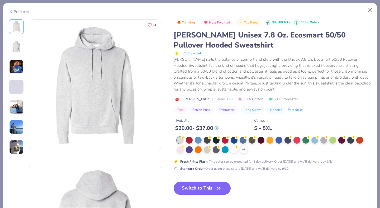
click at [17, 11] on div "Products" at bounding box center [19, 12] width 20 height 6
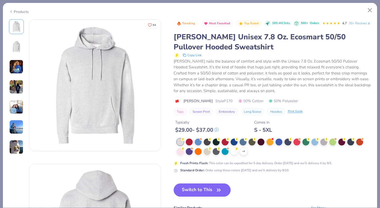
click at [21, 11] on div "Products" at bounding box center [19, 12] width 20 height 6
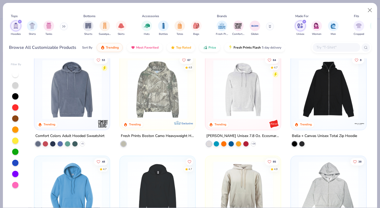
scroll to position [17, 0]
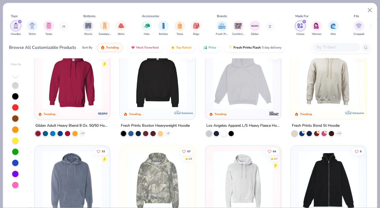
click at [70, 102] on div "216 4.8 Trending Gildan Adult Heavy Blend 8 Oz. 50/50 Hooded Sweatshirt + 37 24…" at bounding box center [200, 132] width 342 height 149
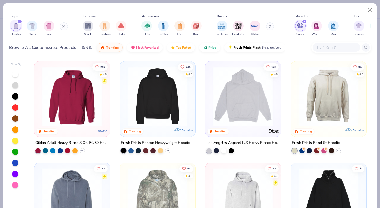
click at [83, 98] on img at bounding box center [72, 97] width 65 height 60
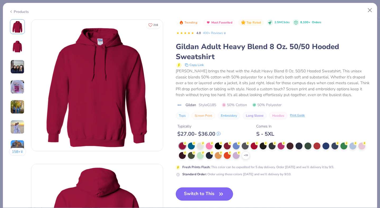
click at [215, 192] on button "Switch to This" at bounding box center [204, 193] width 57 height 13
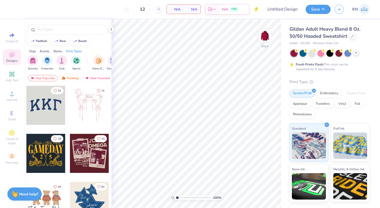
click at [358, 54] on icon at bounding box center [356, 53] width 4 height 4
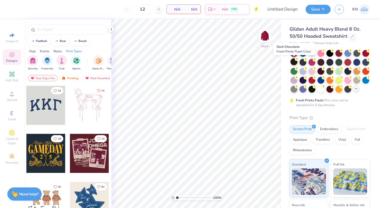
click at [294, 62] on div at bounding box center [294, 61] width 7 height 7
click at [304, 63] on div at bounding box center [303, 61] width 7 height 7
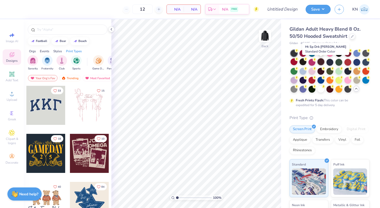
click at [323, 62] on div at bounding box center [321, 61] width 7 height 7
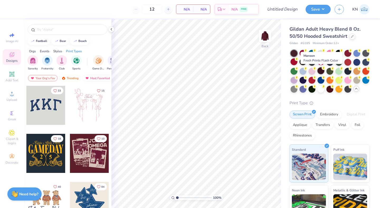
click at [322, 71] on div at bounding box center [321, 70] width 7 height 7
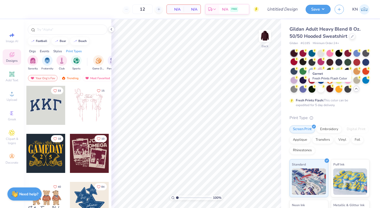
click at [330, 88] on div at bounding box center [330, 88] width 7 height 7
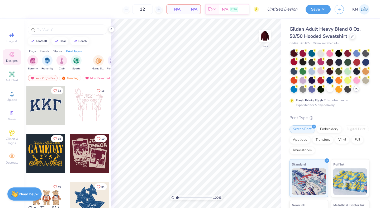
click at [304, 61] on div at bounding box center [303, 61] width 7 height 7
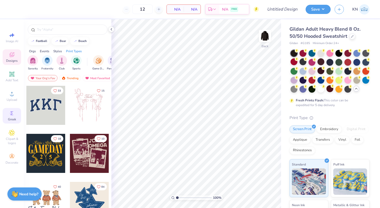
click at [14, 116] on div "Greek" at bounding box center [12, 116] width 18 height 16
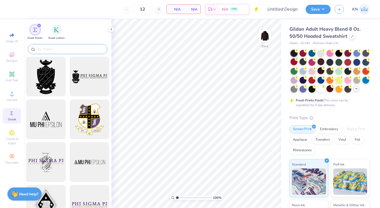
click at [59, 44] on div at bounding box center [68, 49] width 80 height 10
click at [52, 47] on input "text" at bounding box center [70, 48] width 68 height 5
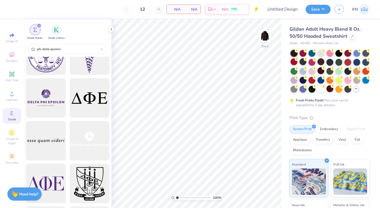
scroll to position [151, 0]
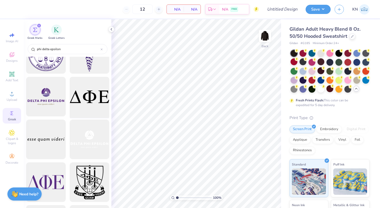
type input "phi delta epsilon"
click at [91, 96] on div at bounding box center [90, 97] width 44 height 44
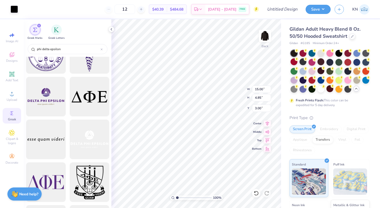
click at [329, 128] on div "Embroidery" at bounding box center [329, 129] width 25 height 8
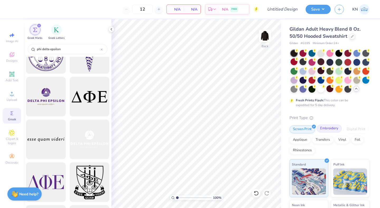
click at [336, 129] on div "Embroidery" at bounding box center [329, 129] width 25 height 8
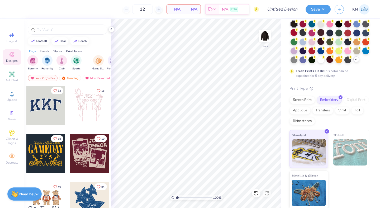
scroll to position [0, 0]
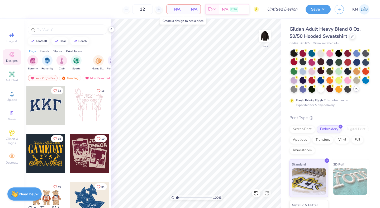
click at [178, 10] on span "N/A" at bounding box center [175, 10] width 11 height 6
click at [50, 32] on input "text" at bounding box center [70, 29] width 68 height 5
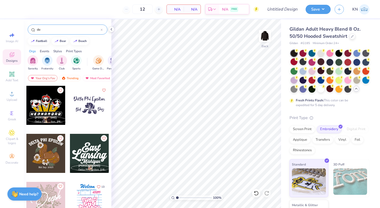
type input "d"
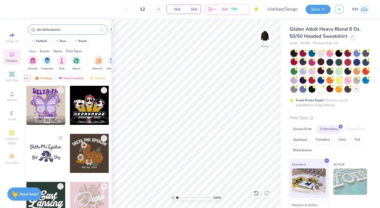
scroll to position [0, 31]
type input "phi delta epsilon"
click at [17, 110] on div "Greek" at bounding box center [12, 116] width 18 height 16
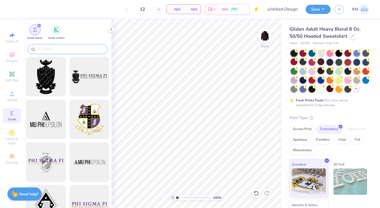
click at [46, 48] on input "text" at bounding box center [70, 48] width 68 height 5
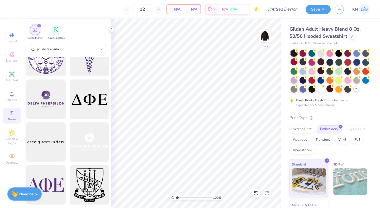
scroll to position [155, 0]
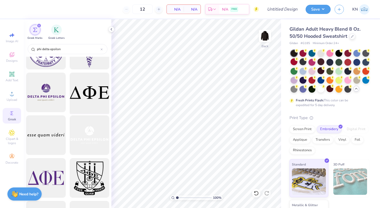
type input "phi delta epsilon"
click at [91, 96] on div at bounding box center [90, 93] width 44 height 44
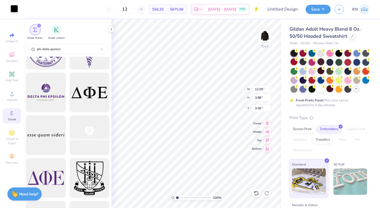
click at [17, 9] on div at bounding box center [14, 8] width 7 height 7
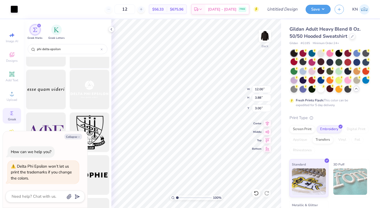
scroll to position [201, 0]
click at [78, 136] on icon "button" at bounding box center [78, 136] width 3 height 3
type textarea "x"
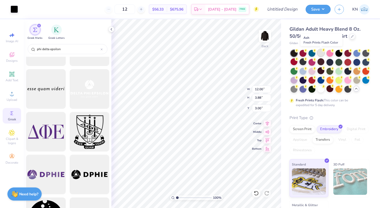
click at [322, 54] on div at bounding box center [321, 52] width 7 height 7
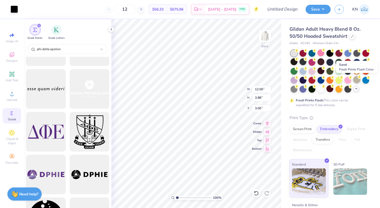
click at [359, 80] on div at bounding box center [357, 79] width 7 height 7
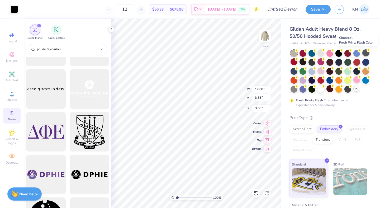
click at [369, 54] on div at bounding box center [366, 52] width 7 height 7
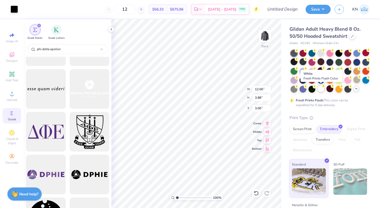
click at [322, 89] on div at bounding box center [321, 88] width 7 height 7
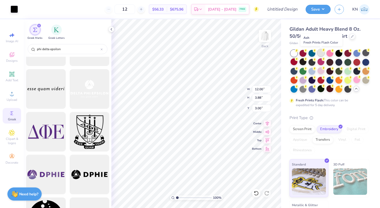
click at [321, 53] on div at bounding box center [321, 52] width 7 height 7
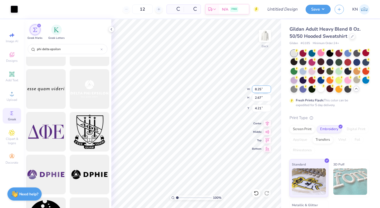
type input "8.25"
type input "2.67"
type input "0.50"
type input "3.00"
type input "6.81"
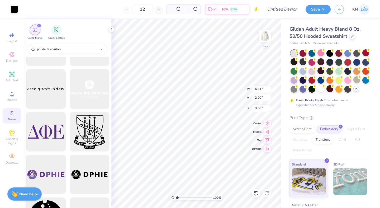
type input "2.20"
click at [57, 32] on img "filter for Greek Letters" at bounding box center [56, 29] width 5 height 5
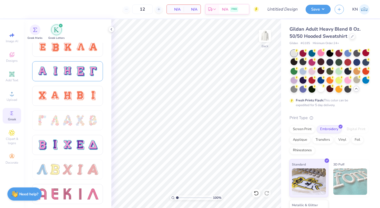
scroll to position [351, 0]
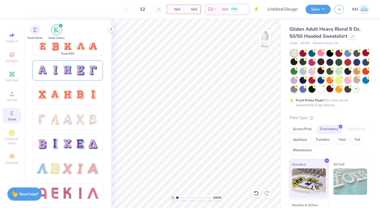
click at [72, 70] on div at bounding box center [67, 70] width 11 height 11
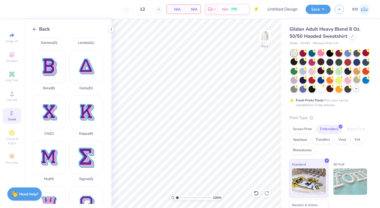
scroll to position [180, 0]
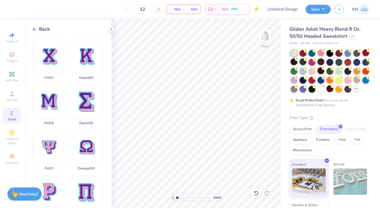
click at [35, 30] on icon at bounding box center [34, 29] width 5 height 5
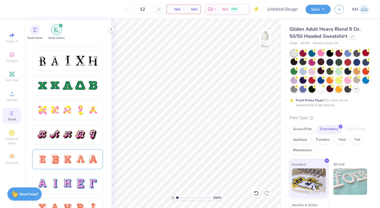
scroll to position [278, 0]
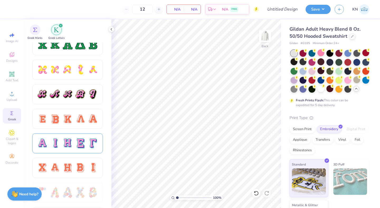
click at [75, 138] on div at bounding box center [80, 143] width 11 height 11
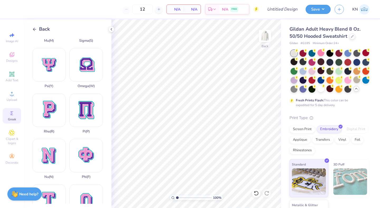
scroll to position [264, 0]
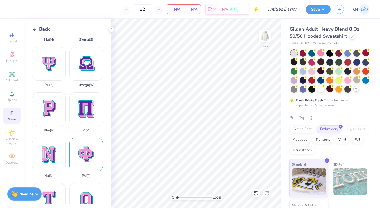
click at [85, 149] on div "Phi ( F )" at bounding box center [86, 158] width 34 height 40
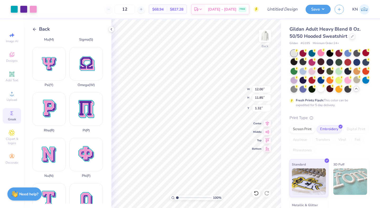
type input "4.71"
type input "4.66"
type input "0.67"
type input "3.09"
type input "3.05"
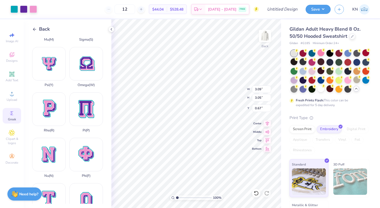
type input "1.75"
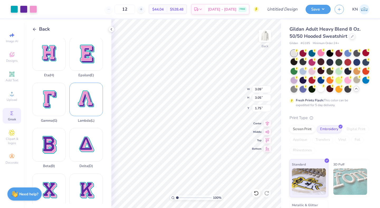
scroll to position [48, 0]
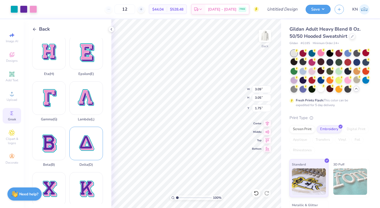
click at [88, 148] on div "Delta ( D )" at bounding box center [86, 147] width 34 height 40
type input "11.87"
type input "12.00"
type input "1.25"
type input "2.66"
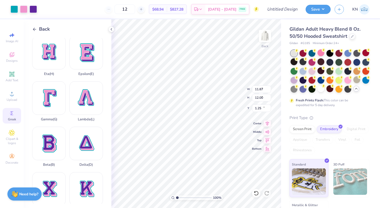
type input "2.69"
type input "1.65"
type input "3.05"
type input "3.08"
type input "4.17"
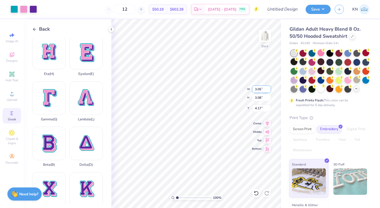
click at [226, 85] on div "100 % Back W 3.05 3.05 " H 3.08 3.08 " Y 4.17 4.17 " Center Middle Top Bottom" at bounding box center [196, 113] width 170 height 189
type input "3.76"
click at [228, 88] on div "100 % Back W 3.05 H 3.08 Y 3.76 Center Middle Top Bottom" at bounding box center [196, 113] width 170 height 189
type input "4.17"
click at [87, 48] on div "Epsilon ( E )" at bounding box center [86, 56] width 34 height 40
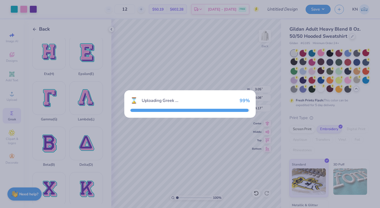
type input "9.27"
type input "12.00"
type input "1.25"
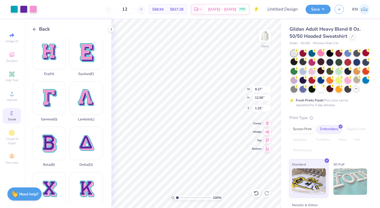
type input "2.24"
type input "2.89"
type input "7.25"
type input "1.12"
type input "1.48"
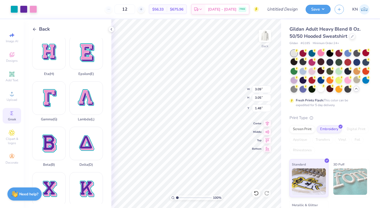
type input "1.78"
type input "2.24"
type input "2.89"
type input "7.50"
type input "4.42"
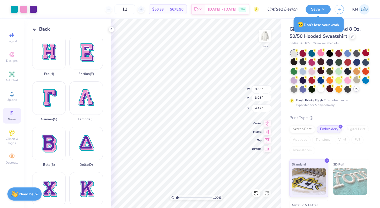
type input "3.90"
type input "2.24"
type input "2.89"
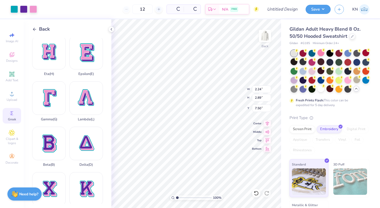
type input "1.94"
type input "6.38"
type input "3.05"
type input "3.08"
type input "3.86"
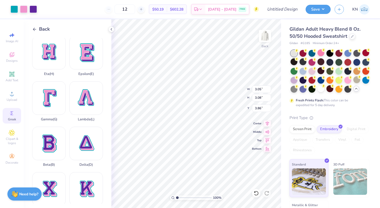
type input "2.24"
type input "2.89"
type input "5.80"
type input "6.35"
click at [232, 87] on div "100 % Back W 2.24 2.24 " H 2.89 2.89 " Y 6.35 6.35 " Center Middle Top Bottom" at bounding box center [196, 113] width 170 height 189
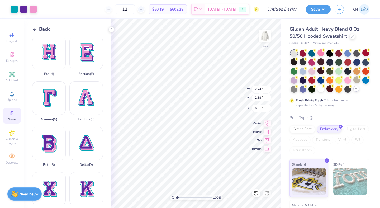
type input "6.27"
type input "6.44"
click at [13, 7] on div at bounding box center [14, 8] width 7 height 7
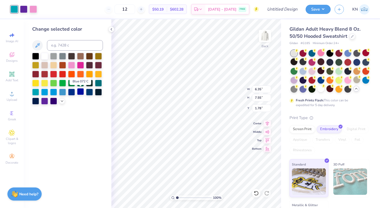
click at [80, 90] on div at bounding box center [80, 91] width 7 height 7
click at [24, 10] on div at bounding box center [23, 8] width 7 height 7
click at [72, 92] on div at bounding box center [71, 91] width 7 height 7
click at [32, 9] on div at bounding box center [33, 8] width 7 height 7
click at [72, 58] on div at bounding box center [71, 55] width 7 height 7
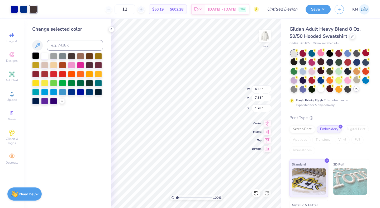
click at [35, 55] on div at bounding box center [35, 55] width 7 height 7
click at [357, 79] on div at bounding box center [357, 79] width 7 height 7
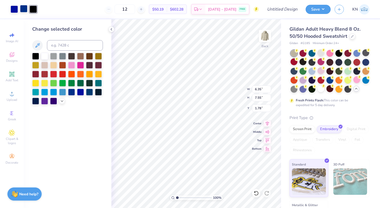
click at [24, 9] on div at bounding box center [23, 8] width 7 height 7
click at [72, 57] on div at bounding box center [71, 55] width 7 height 7
click at [15, 11] on div at bounding box center [14, 8] width 7 height 7
click at [96, 84] on div at bounding box center [98, 82] width 7 height 7
click at [46, 102] on div at bounding box center [44, 100] width 7 height 7
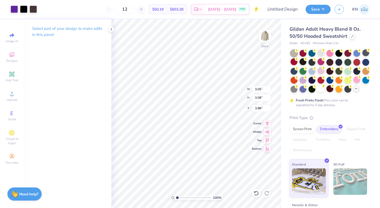
type input "3.79"
type input "3.00"
click at [15, 78] on span "Add Text" at bounding box center [12, 80] width 13 height 4
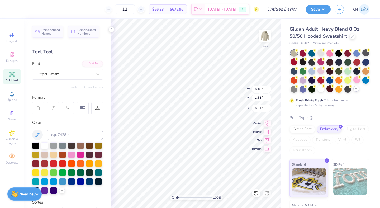
type textarea "d"
type textarea "D"
type textarea "Phi Delta Epsilon"
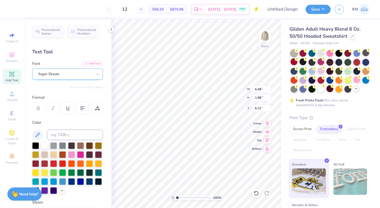
click at [73, 75] on div "Super Dream" at bounding box center [65, 74] width 55 height 8
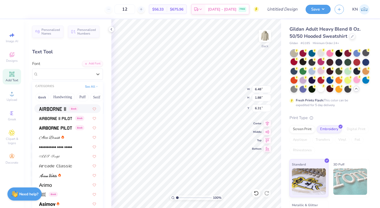
scroll to position [102, 0]
click at [65, 134] on div at bounding box center [67, 137] width 57 height 6
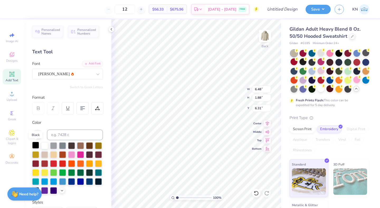
click at [37, 145] on div at bounding box center [35, 145] width 7 height 7
click at [72, 143] on div at bounding box center [71, 145] width 7 height 7
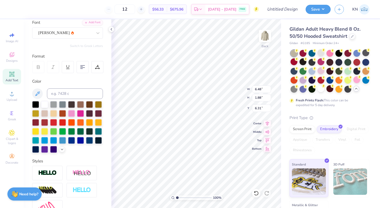
scroll to position [41, 0]
click at [36, 93] on icon at bounding box center [37, 94] width 6 height 6
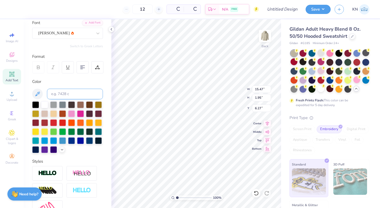
type input "15.47"
type input "1.95"
type input "6.27"
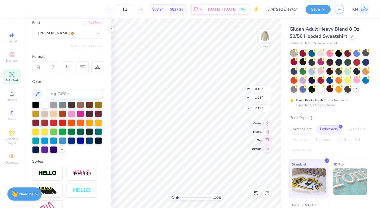
type input "8.18"
type input "1.03"
type input "7.19"
type input "11.81"
type input "6.31"
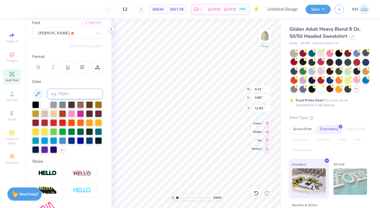
type input "0.80"
type input "12.07"
type textarea "Phi Delta Epsilon est. 1904"
type input "12.12"
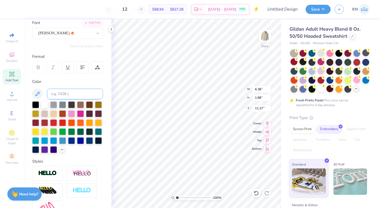
type input "11.27"
type input "5.84"
type input "1.72"
type input "11.43"
type input "11.88"
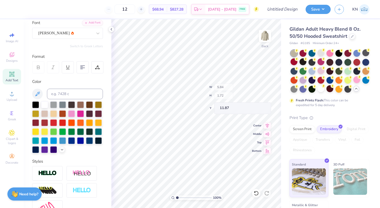
type input "11.87"
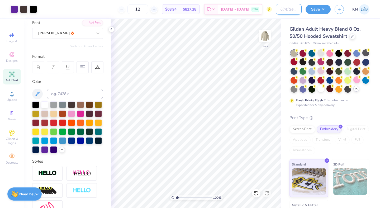
click at [284, 8] on input "Design Title" at bounding box center [289, 9] width 26 height 11
type input "NYU Phi Delta Epsilon"
click at [321, 7] on button "Save" at bounding box center [318, 8] width 25 height 9
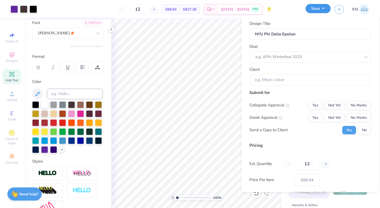
scroll to position [0, 0]
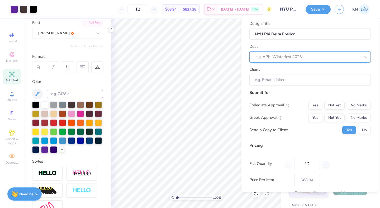
click at [298, 54] on div at bounding box center [308, 56] width 105 height 7
click at [293, 44] on div "Deal Use Up and Down to choose options, press Enter to select the currently foc…" at bounding box center [310, 53] width 121 height 19
click at [127, 13] on div "12" at bounding box center [138, 9] width 40 height 10
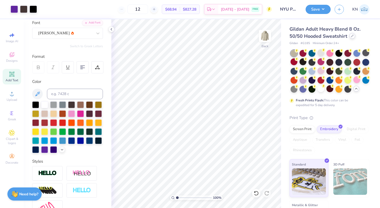
click at [352, 35] on icon at bounding box center [352, 36] width 2 height 2
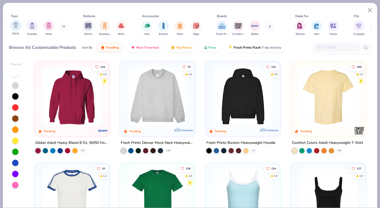
click at [17, 25] on img "filter for Shirts" at bounding box center [16, 25] width 6 height 6
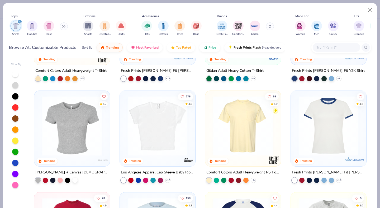
scroll to position [72, 0]
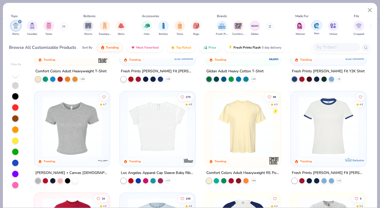
click at [313, 25] on div "filter for Men" at bounding box center [317, 25] width 11 height 11
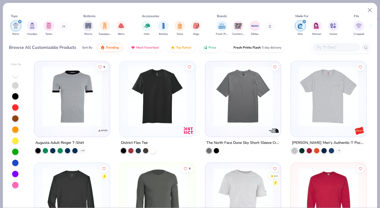
click at [15, 75] on div at bounding box center [15, 74] width 6 height 6
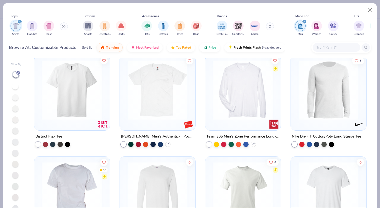
scroll to position [12, 0]
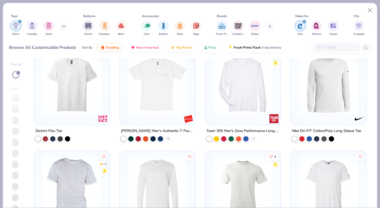
click at [173, 95] on img at bounding box center [157, 85] width 65 height 60
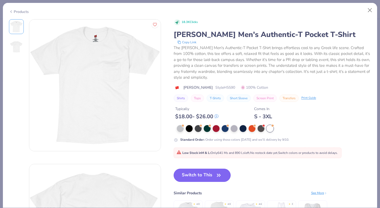
click at [209, 175] on button "Switch to This" at bounding box center [202, 175] width 57 height 13
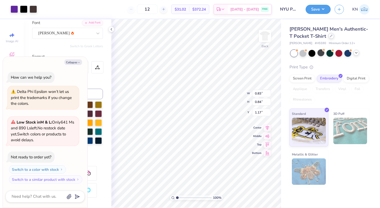
click at [328, 39] on div at bounding box center [331, 36] width 6 height 6
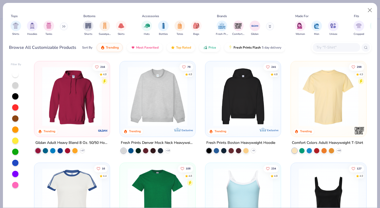
click at [17, 25] on img "filter for Shirts" at bounding box center [16, 26] width 6 height 6
click at [16, 74] on div at bounding box center [15, 74] width 6 height 6
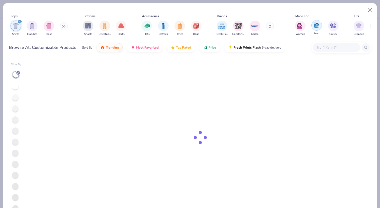
click at [314, 27] on img "filter for Men" at bounding box center [317, 25] width 6 height 6
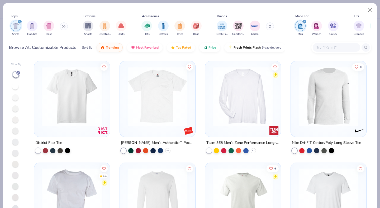
scroll to position [15, 0]
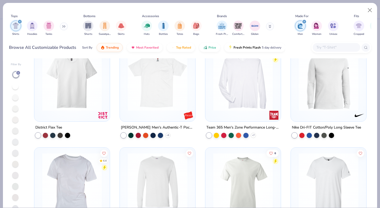
click at [74, 107] on img at bounding box center [72, 81] width 65 height 60
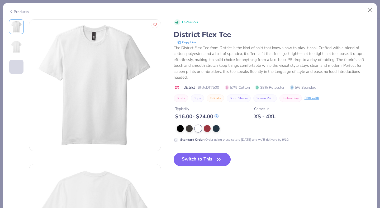
click at [197, 160] on button "Switch to This" at bounding box center [202, 159] width 57 height 13
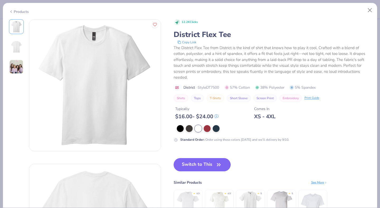
click at [192, 162] on button "Switch to This" at bounding box center [202, 164] width 57 height 13
type textarea "x"
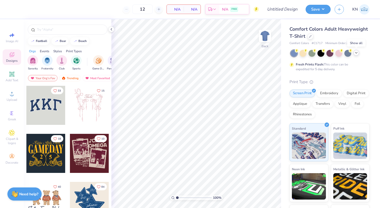
click at [354, 53] on div at bounding box center [357, 53] width 6 height 6
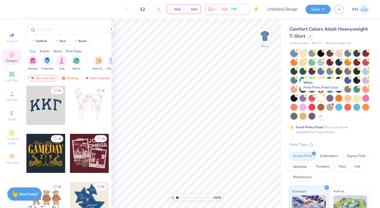
click at [322, 98] on div at bounding box center [321, 97] width 7 height 7
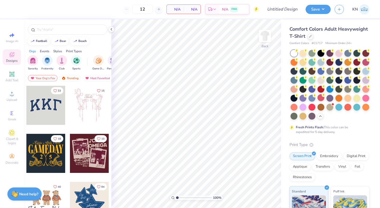
click at [348, 119] on div at bounding box center [330, 85] width 79 height 70
click at [9, 95] on icon at bounding box center [12, 94] width 6 height 6
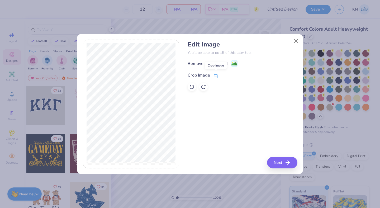
click at [215, 74] on icon at bounding box center [216, 75] width 5 height 5
click at [226, 74] on polyline at bounding box center [225, 75] width 2 height 2
click at [235, 63] on image at bounding box center [235, 65] width 6 height 6
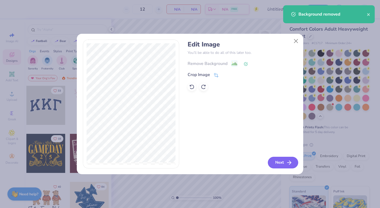
click at [282, 165] on button "Next" at bounding box center [283, 163] width 30 height 12
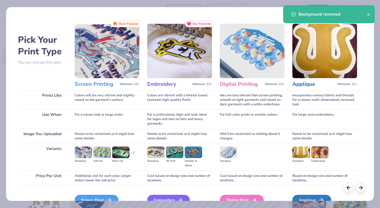
scroll to position [29, 0]
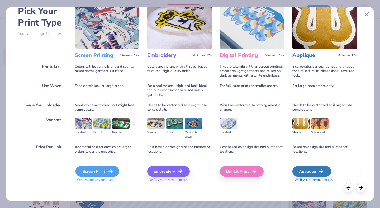
click at [108, 171] on icon at bounding box center [110, 171] width 6 height 6
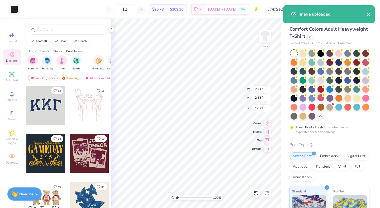
type input "7.91"
type input "2.68"
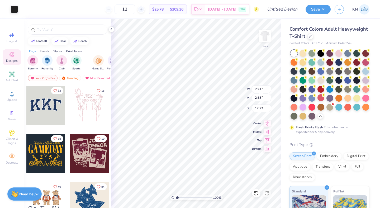
type input "3.00"
type input "6.80"
type input "2.31"
type input "3.00"
drag, startPoint x: 13, startPoint y: 80, endPoint x: 106, endPoint y: 79, distance: 93.5
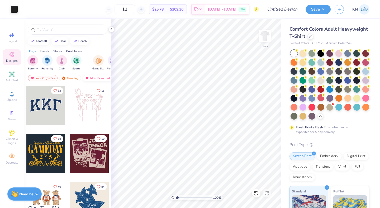
click at [13, 80] on span "Add Text" at bounding box center [12, 80] width 13 height 4
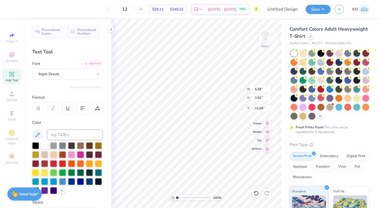
type textarea "b"
type textarea "Brothers"
type input "9.98"
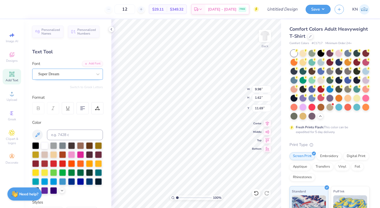
click at [78, 75] on div "Super Dream" at bounding box center [65, 74] width 55 height 8
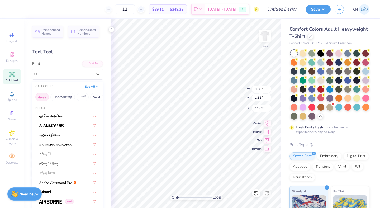
click at [45, 95] on button "Greek" at bounding box center [41, 97] width 13 height 8
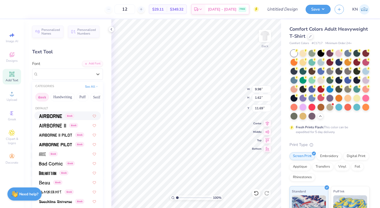
click at [58, 114] on img at bounding box center [50, 116] width 23 height 4
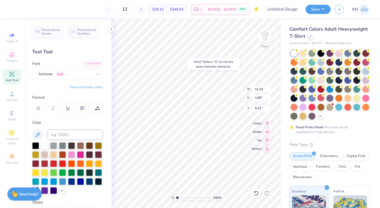
type input "5.31"
type input "6.81"
type input "1.02"
type input "5.54"
click at [34, 143] on div at bounding box center [35, 145] width 7 height 7
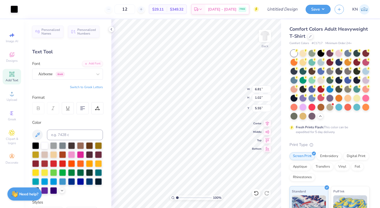
type input "6.81"
type input "1.02"
type input "5.55"
click at [38, 133] on icon at bounding box center [37, 135] width 4 height 4
type input "6.42"
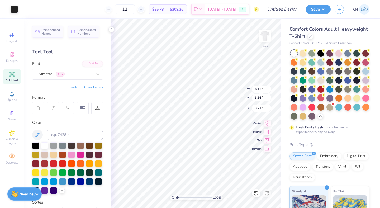
type input "3.36"
type input "3.21"
click at [266, 35] on img at bounding box center [265, 35] width 21 height 21
click at [78, 180] on div at bounding box center [80, 181] width 7 height 7
click at [16, 78] on div "Add Text" at bounding box center [12, 77] width 18 height 16
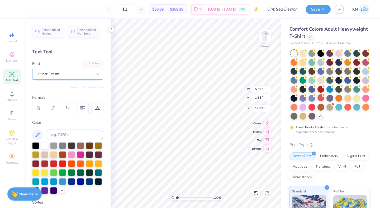
click at [73, 76] on div "Super Dream" at bounding box center [65, 74] width 55 height 8
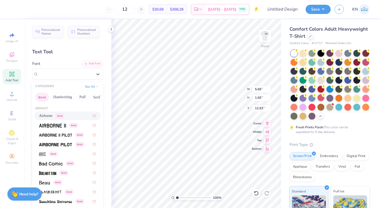
click at [61, 116] on span "Greek" at bounding box center [59, 116] width 9 height 5
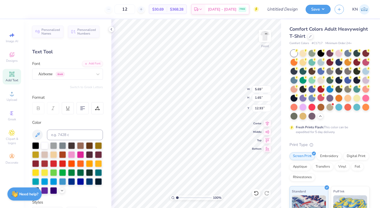
type textarea "S"
click at [79, 181] on div at bounding box center [80, 181] width 7 height 7
click at [88, 181] on div at bounding box center [89, 181] width 7 height 7
click at [81, 181] on div at bounding box center [80, 181] width 7 height 7
click at [72, 181] on div at bounding box center [71, 181] width 7 height 7
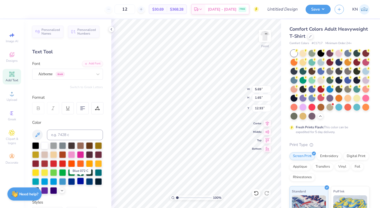
click at [79, 181] on div at bounding box center [80, 181] width 7 height 7
type textarea "DST CHarity Bash 19-01-2022 New York"
click at [266, 125] on icon at bounding box center [267, 123] width 7 height 6
type input "14.53"
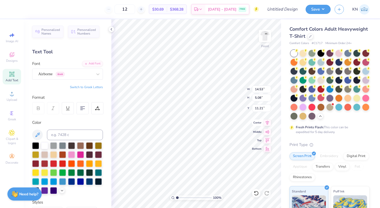
type input "5.08"
type input "11.21"
click at [84, 110] on icon at bounding box center [82, 108] width 5 height 5
type input "11.13"
type input "3.90"
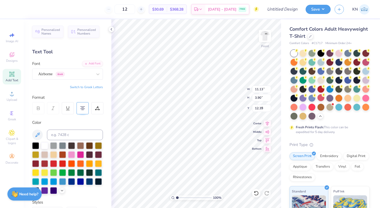
type input "3.00"
type input "9.35"
type input "12.58"
type input "4.41"
type input "13.75"
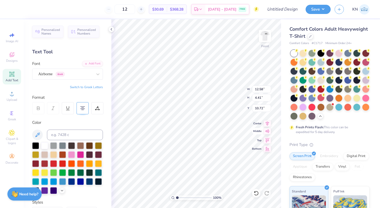
click at [268, 134] on icon at bounding box center [267, 131] width 7 height 6
type input "11.55"
click at [266, 125] on icon at bounding box center [267, 123] width 7 height 6
click at [266, 29] on img at bounding box center [265, 35] width 21 height 21
click at [266, 35] on img at bounding box center [265, 35] width 21 height 21
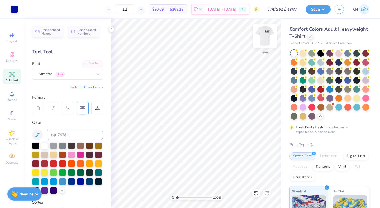
click at [270, 35] on img at bounding box center [265, 35] width 21 height 21
click at [111, 29] on polyline at bounding box center [111, 29] width 1 height 2
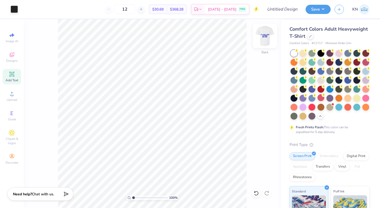
click at [265, 38] on img at bounding box center [265, 35] width 21 height 21
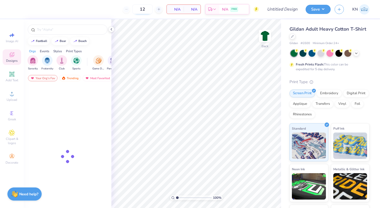
click at [140, 9] on input "12" at bounding box center [142, 9] width 21 height 10
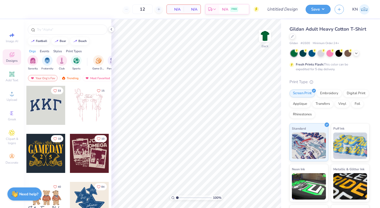
click at [130, 10] on div "12" at bounding box center [143, 9] width 40 height 10
type input "50"
click at [179, 10] on span "N/A" at bounding box center [175, 10] width 11 height 6
click at [13, 117] on div "Greek" at bounding box center [12, 116] width 18 height 16
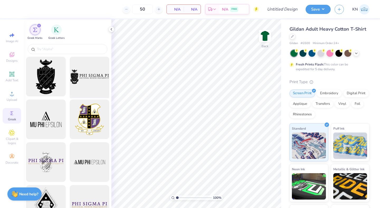
click at [86, 72] on div at bounding box center [90, 77] width 44 height 44
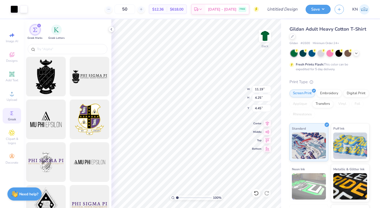
type input "11.19"
type input "4.25"
type input "4.87"
drag, startPoint x: 136, startPoint y: 8, endPoint x: 126, endPoint y: 8, distance: 9.8
click at [126, 8] on input "50" at bounding box center [125, 9] width 21 height 10
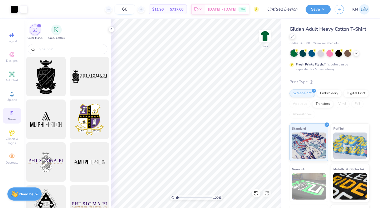
drag, startPoint x: 139, startPoint y: 7, endPoint x: 127, endPoint y: 7, distance: 12.1
click at [127, 7] on input "60" at bounding box center [125, 9] width 21 height 10
type input "45"
click at [359, 53] on div at bounding box center [357, 53] width 6 height 6
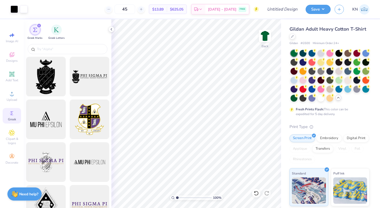
click at [340, 99] on icon at bounding box center [338, 98] width 4 height 4
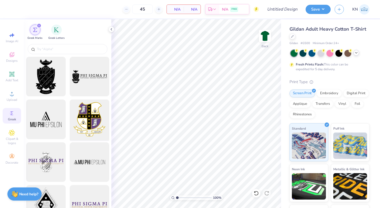
click at [93, 112] on div at bounding box center [90, 120] width 44 height 44
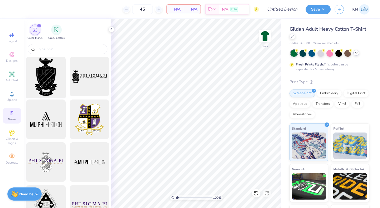
click at [50, 78] on div at bounding box center [46, 77] width 44 height 44
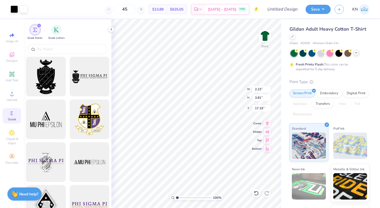
type input "2.23"
type input "3.81"
type input "3.00"
click at [313, 52] on div at bounding box center [312, 52] width 7 height 7
click at [324, 53] on div at bounding box center [321, 52] width 7 height 7
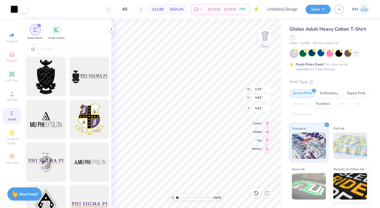
type input "4.14"
type input "4.07"
type input "6.95"
type input "4.39"
type input "7.84"
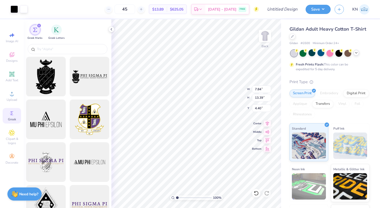
type input "13.39"
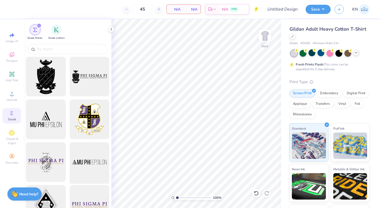
click at [77, 159] on div at bounding box center [90, 162] width 44 height 44
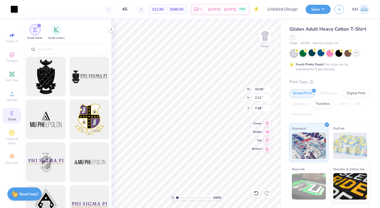
type input "7.58"
type input "10.19"
type input "1.43"
type input "8.26"
type input "6.05"
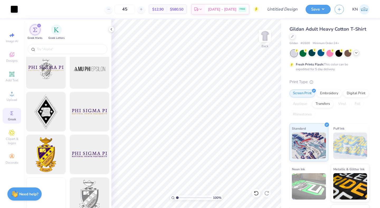
scroll to position [208, 0]
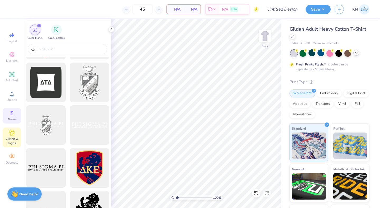
click at [12, 134] on icon at bounding box center [12, 133] width 6 height 6
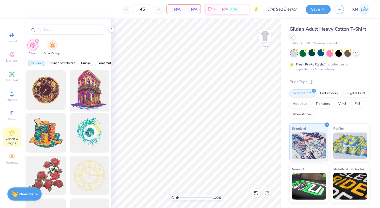
click at [84, 97] on div at bounding box center [90, 90] width 44 height 44
click at [89, 167] on div at bounding box center [90, 176] width 44 height 44
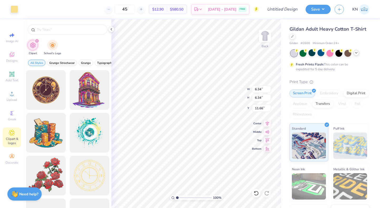
type input "6.34"
type input "3.00"
click at [338, 53] on div at bounding box center [339, 52] width 7 height 7
click at [321, 53] on div at bounding box center [321, 52] width 7 height 7
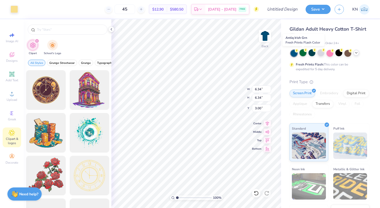
click at [304, 52] on icon at bounding box center [306, 50] width 4 height 4
click at [203, 8] on icon at bounding box center [201, 10] width 4 height 4
click at [13, 115] on icon at bounding box center [12, 113] width 6 height 6
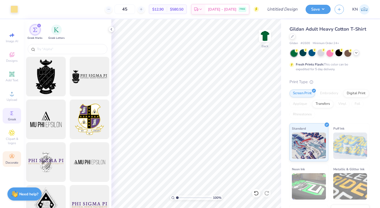
click at [13, 159] on icon at bounding box center [12, 156] width 6 height 6
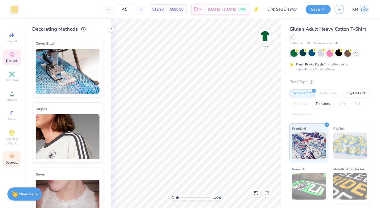
click at [13, 60] on span "Designs" at bounding box center [12, 61] width 12 height 4
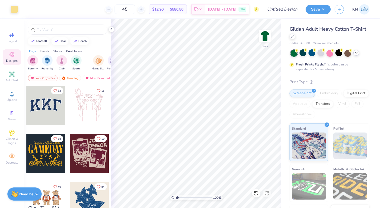
click at [50, 105] on div at bounding box center [45, 105] width 39 height 39
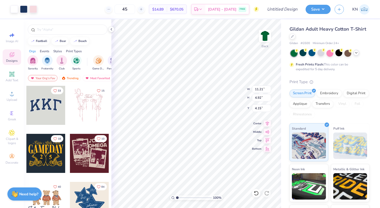
type input "4.15"
type input "7.79"
type input "3.42"
type input "5.66"
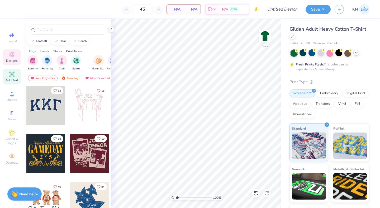
click at [13, 78] on span "Add Text" at bounding box center [12, 80] width 13 height 4
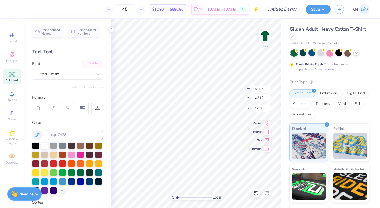
scroll to position [0, 0]
type textarea "Phi Delta Epsilon"
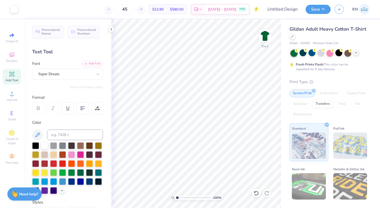
click at [164, 9] on span "$12.90" at bounding box center [157, 10] width 11 height 6
drag, startPoint x: 175, startPoint y: 10, endPoint x: 171, endPoint y: 11, distance: 3.2
click at [167, 11] on div "$12.90 Per Item" at bounding box center [158, 9] width 18 height 9
click at [164, 11] on span "$12.90" at bounding box center [157, 10] width 11 height 6
click at [164, 10] on span "$12.90" at bounding box center [157, 10] width 11 height 6
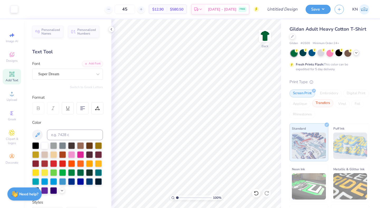
click at [328, 103] on div "Transfers" at bounding box center [322, 103] width 21 height 8
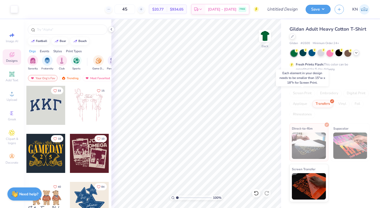
click at [308, 93] on div "Screen Print" at bounding box center [303, 94] width 26 height 8
click at [325, 106] on div "Transfers" at bounding box center [322, 103] width 21 height 8
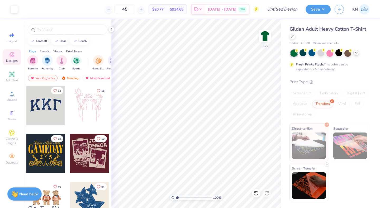
click at [316, 167] on div "Screen Transfer" at bounding box center [309, 182] width 39 height 38
click at [314, 177] on img at bounding box center [309, 185] width 34 height 26
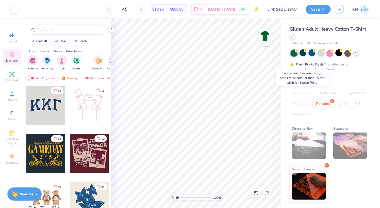
click at [306, 96] on div "Screen Print" at bounding box center [303, 94] width 26 height 8
